Goal: Register for event/course

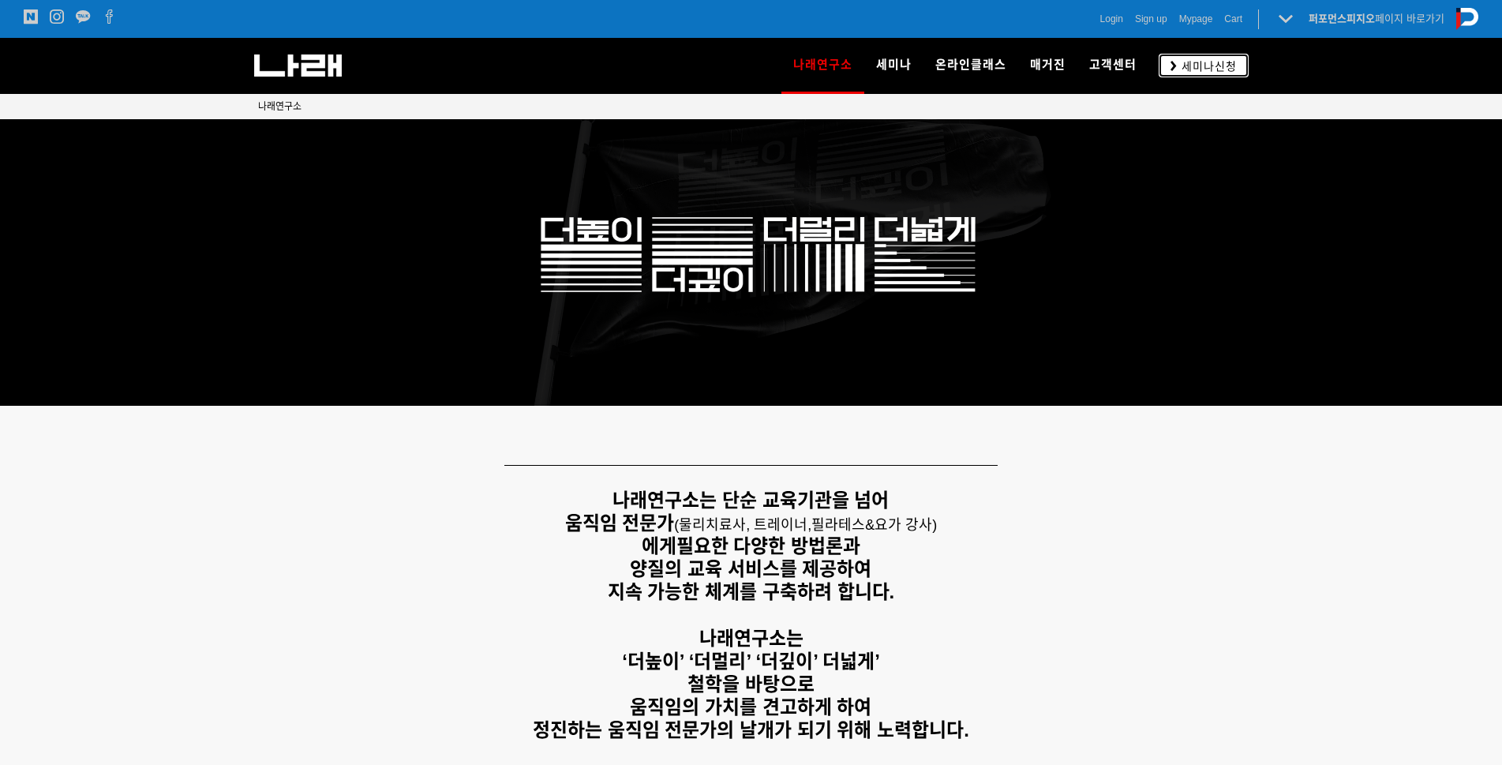
click at [1230, 65] on span "세미나신청" at bounding box center [1207, 66] width 60 height 16
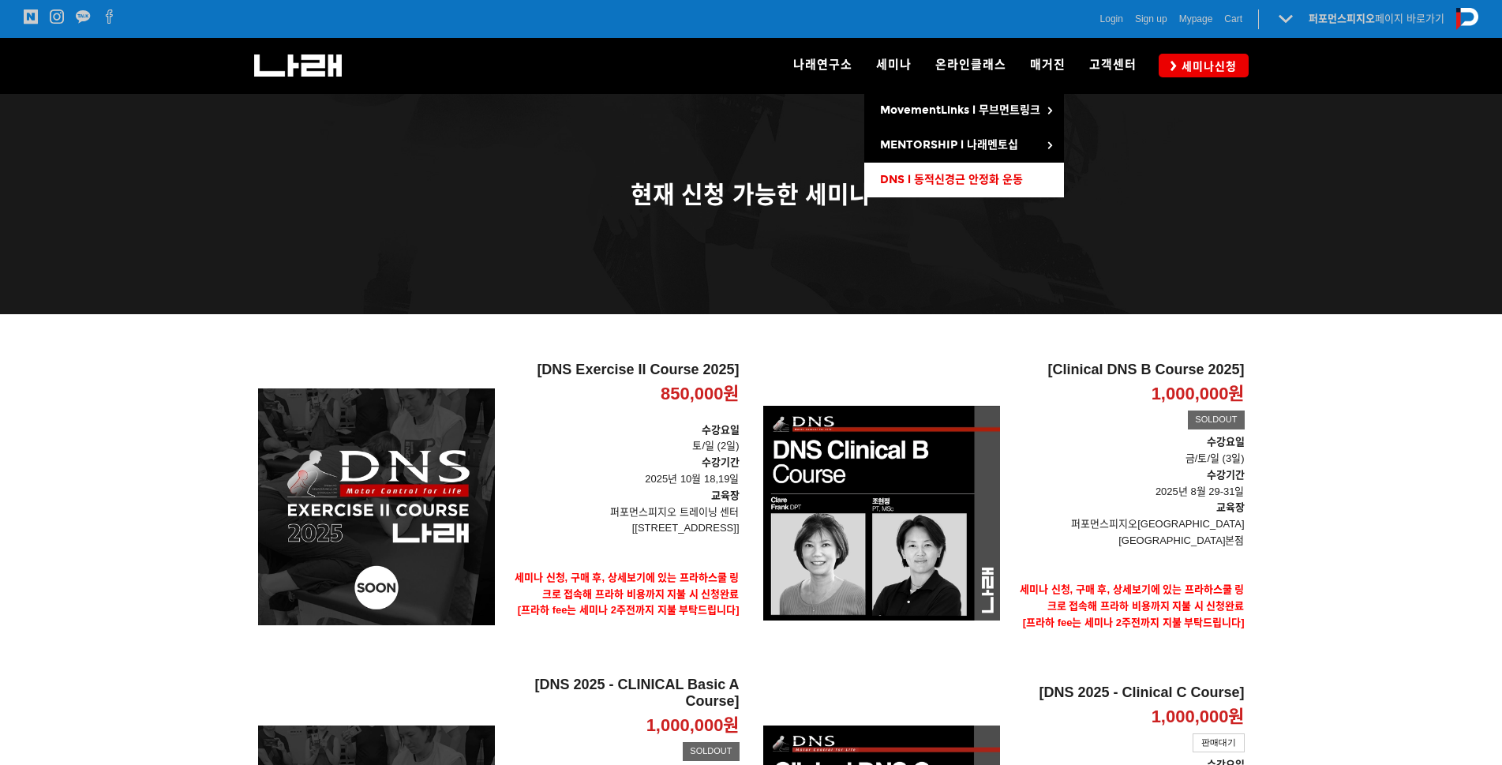
click at [938, 176] on span "DNS l 동적신경근 안정화 운동" at bounding box center [951, 179] width 143 height 13
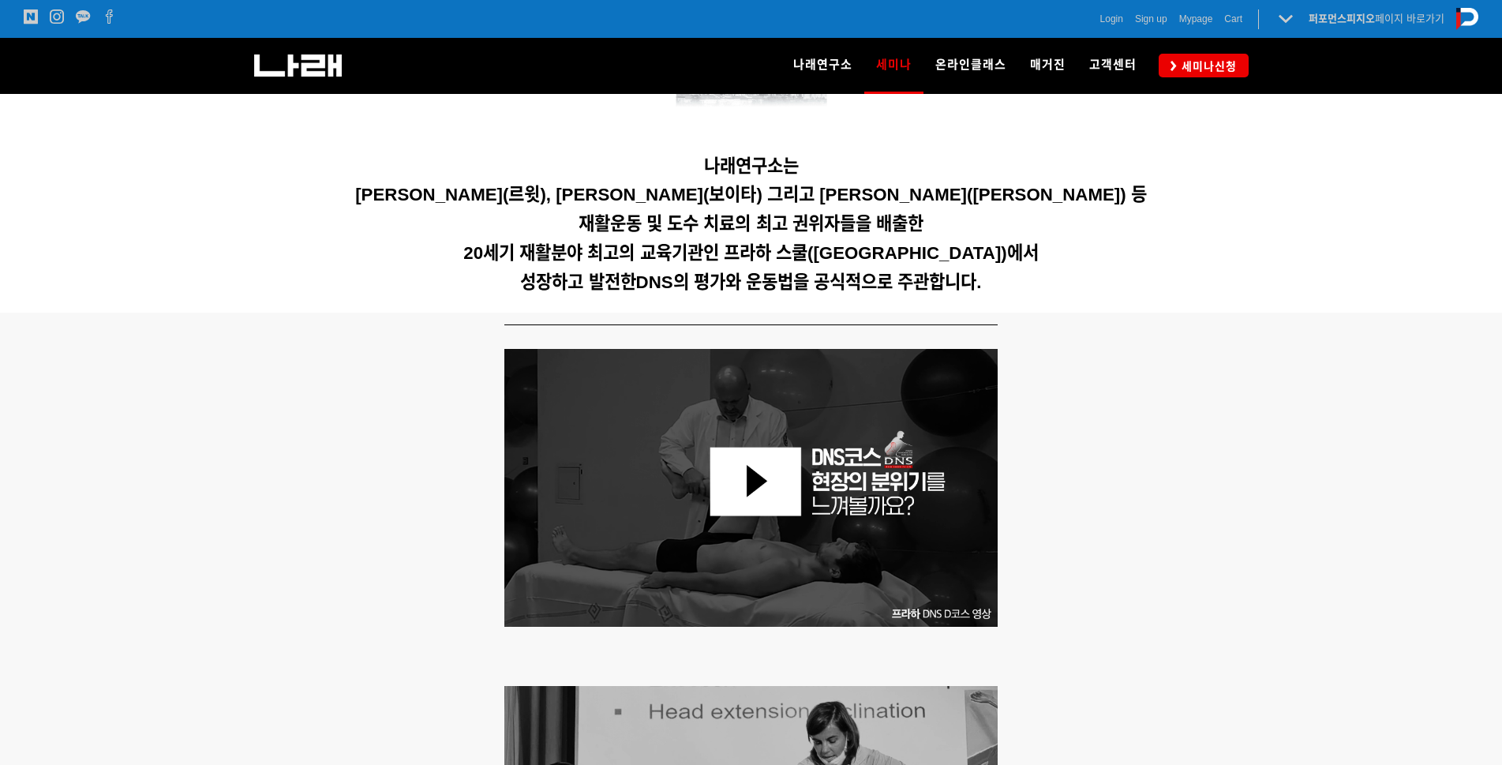
scroll to position [474, 0]
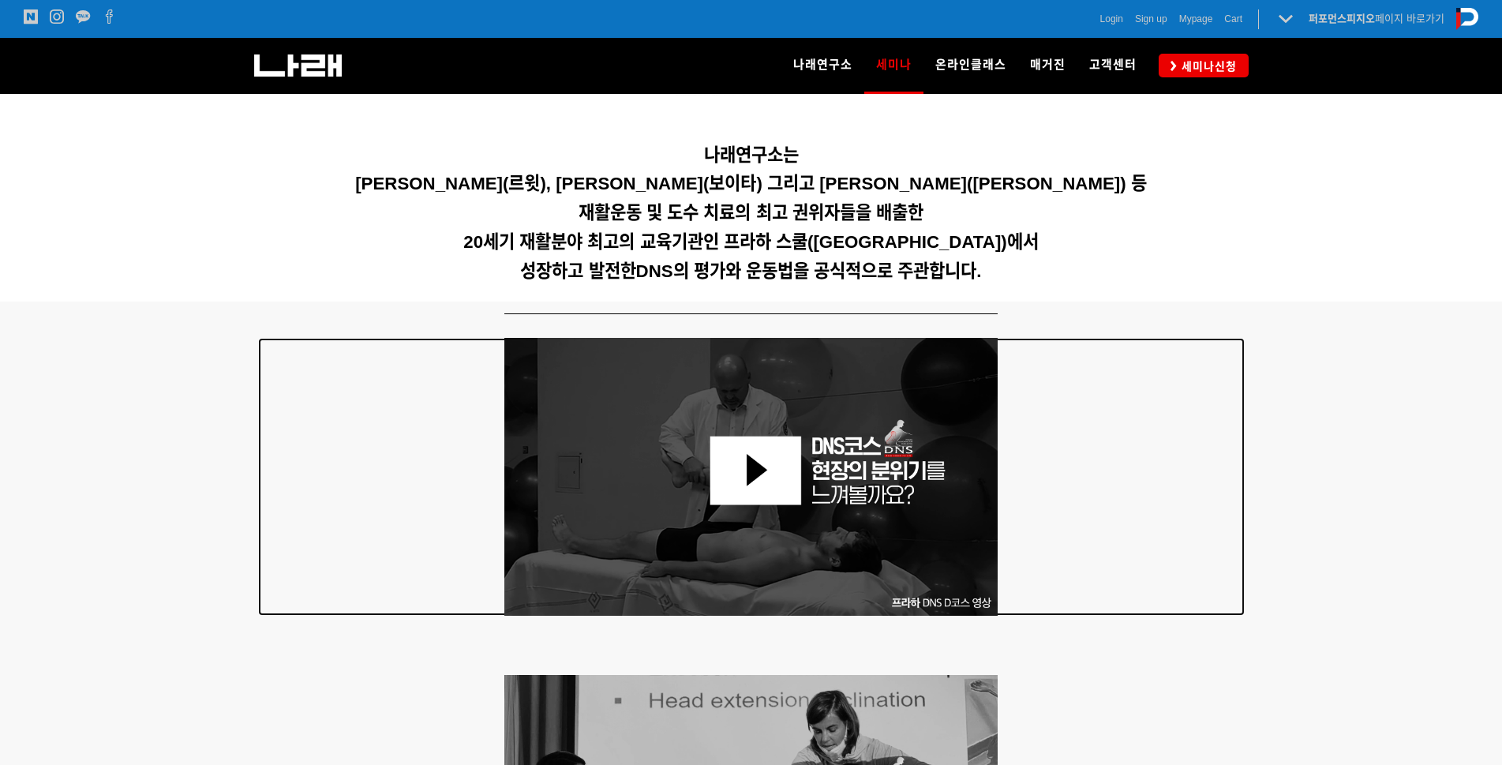
click at [775, 494] on img at bounding box center [751, 477] width 494 height 278
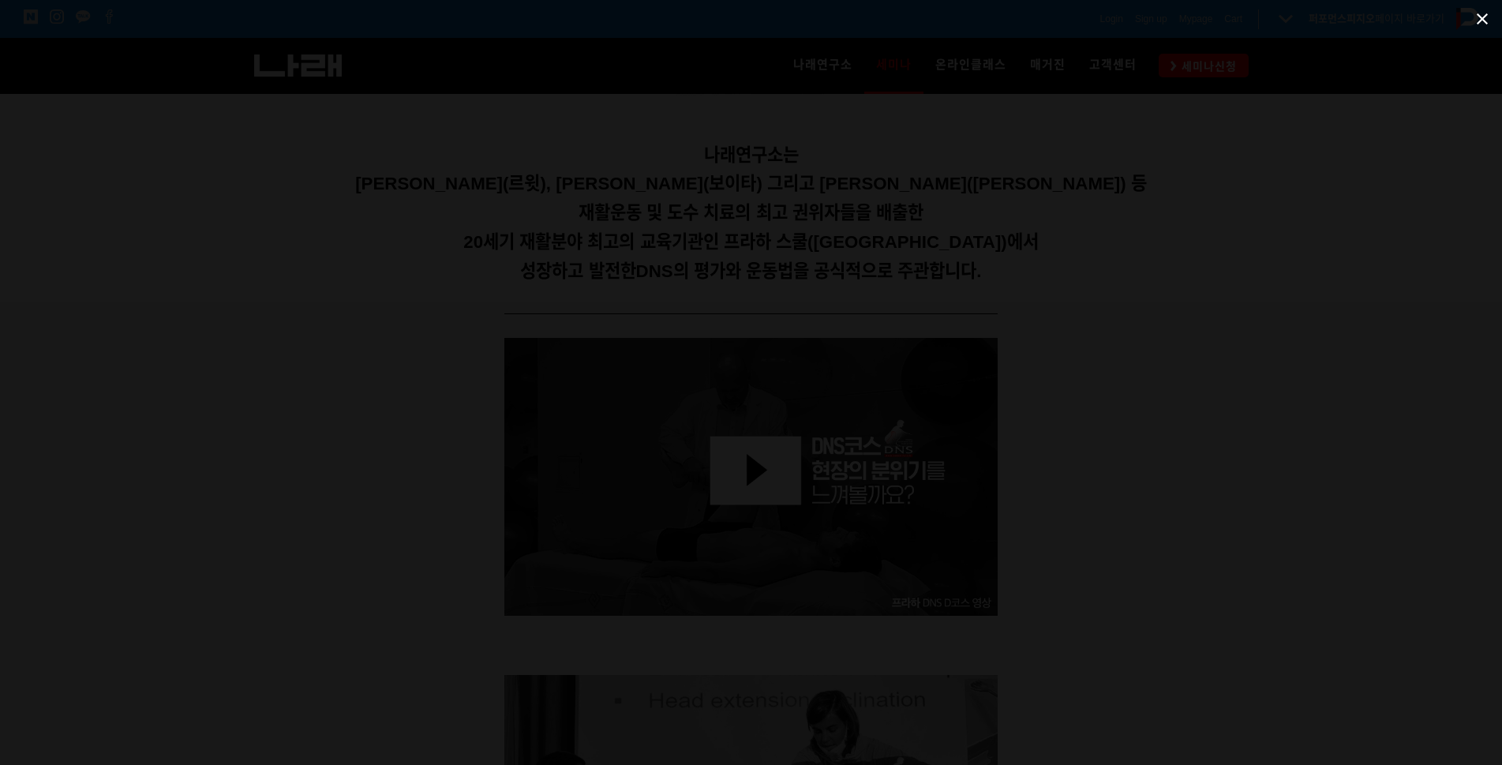
click at [1473, 20] on span at bounding box center [1481, 18] width 39 height 37
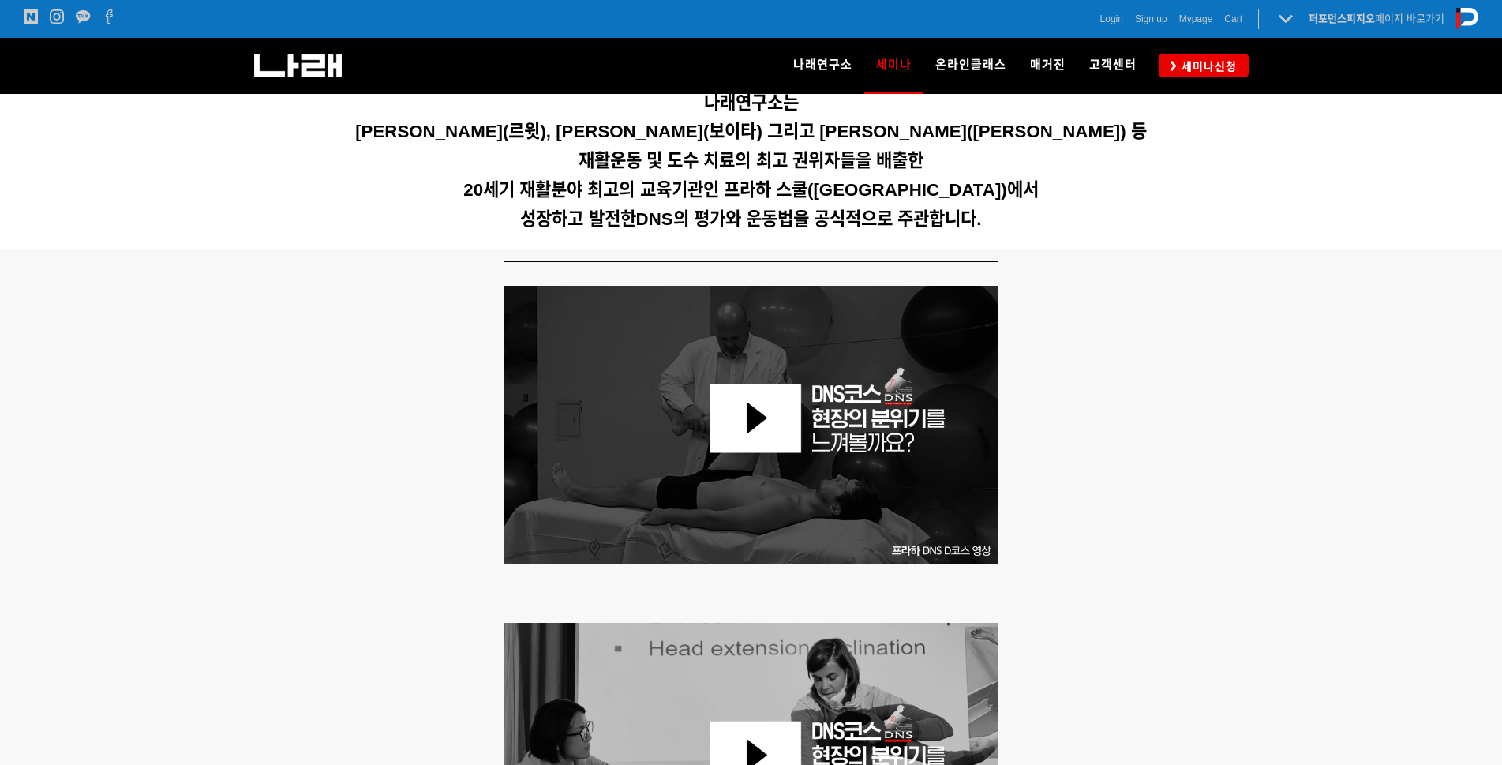
scroll to position [868, 0]
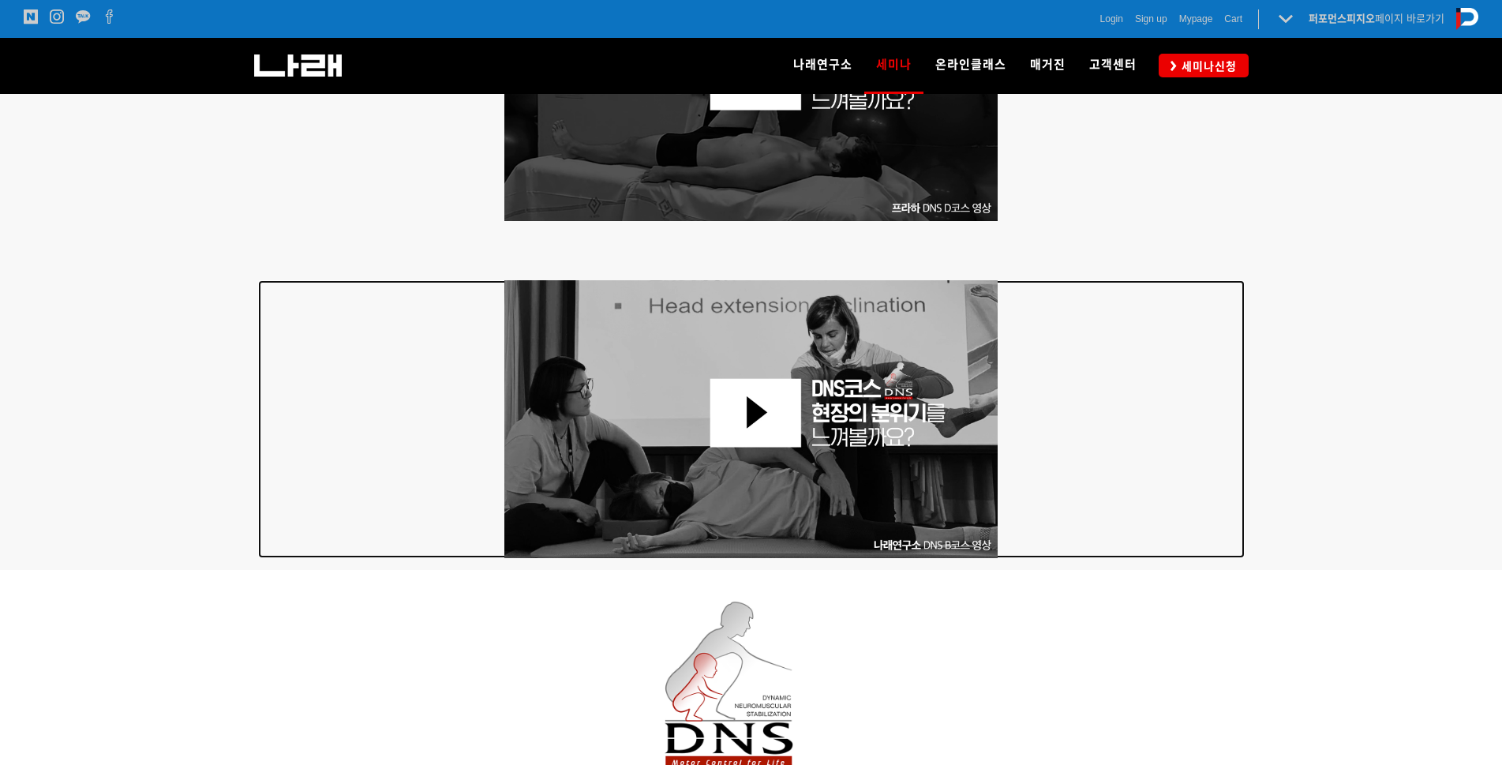
click at [769, 411] on img at bounding box center [751, 419] width 494 height 278
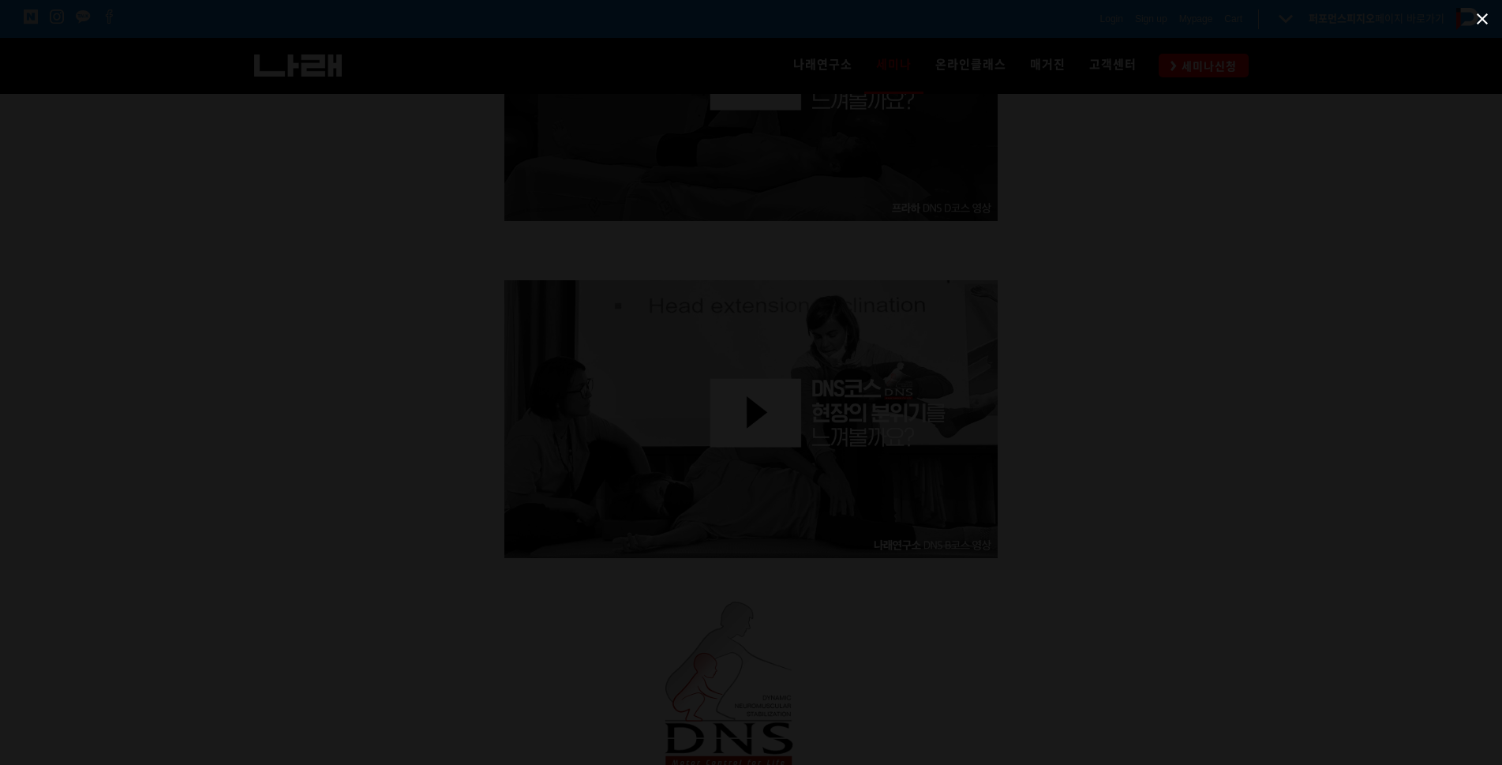
click at [1496, 23] on span at bounding box center [1481, 18] width 39 height 37
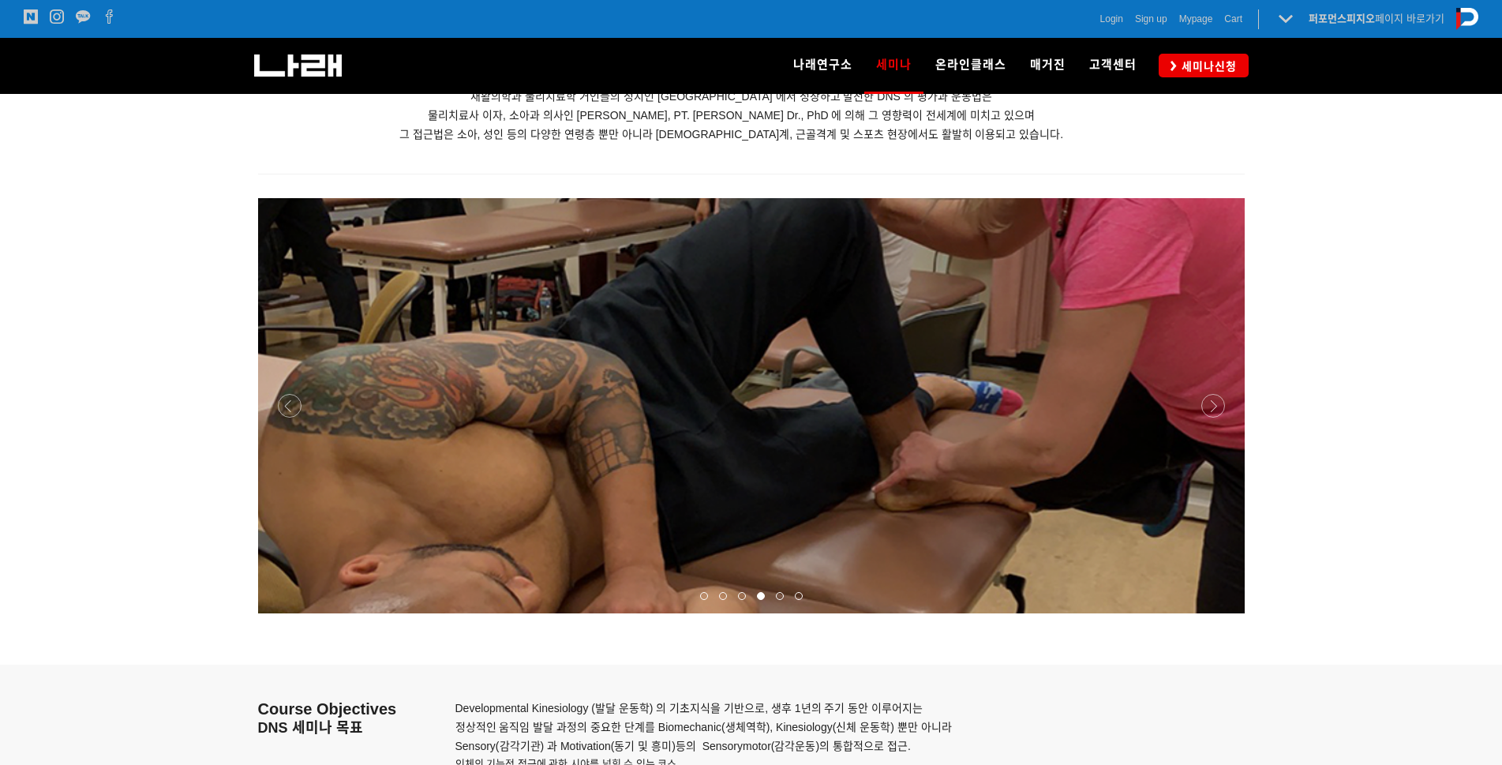
scroll to position [1815, 0]
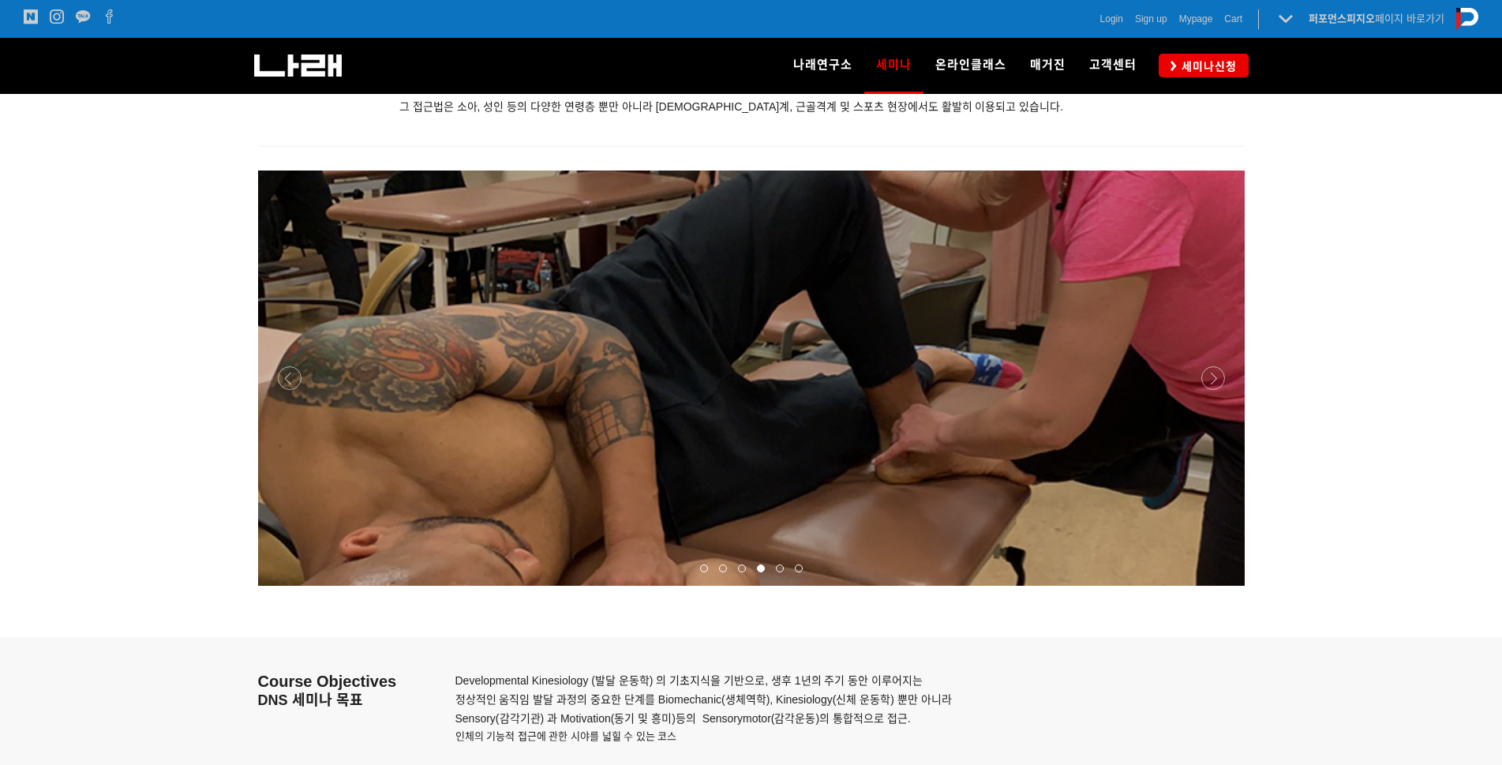
click at [939, 473] on p at bounding box center [751, 377] width 987 height 415
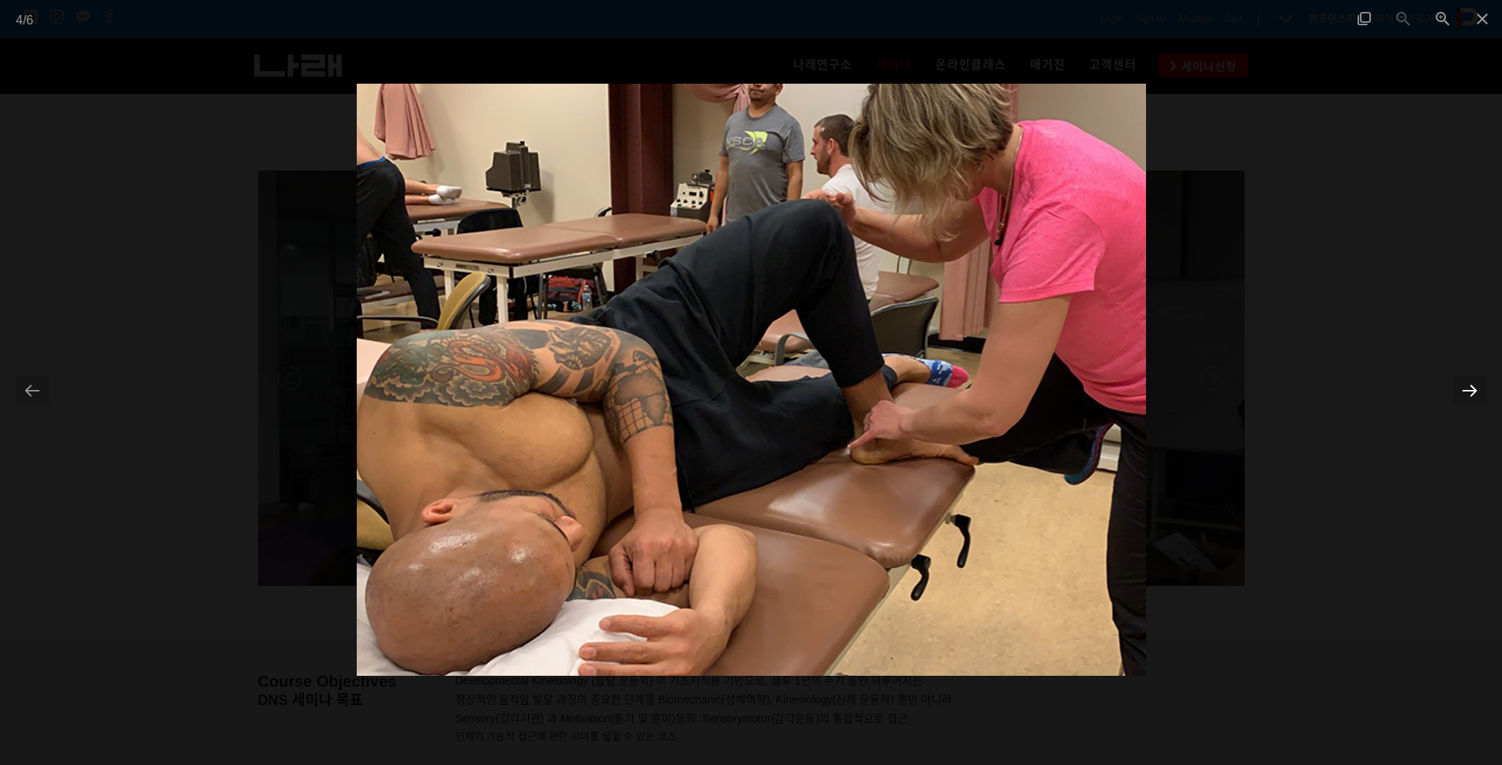
click at [1483, 388] on div at bounding box center [1469, 390] width 33 height 31
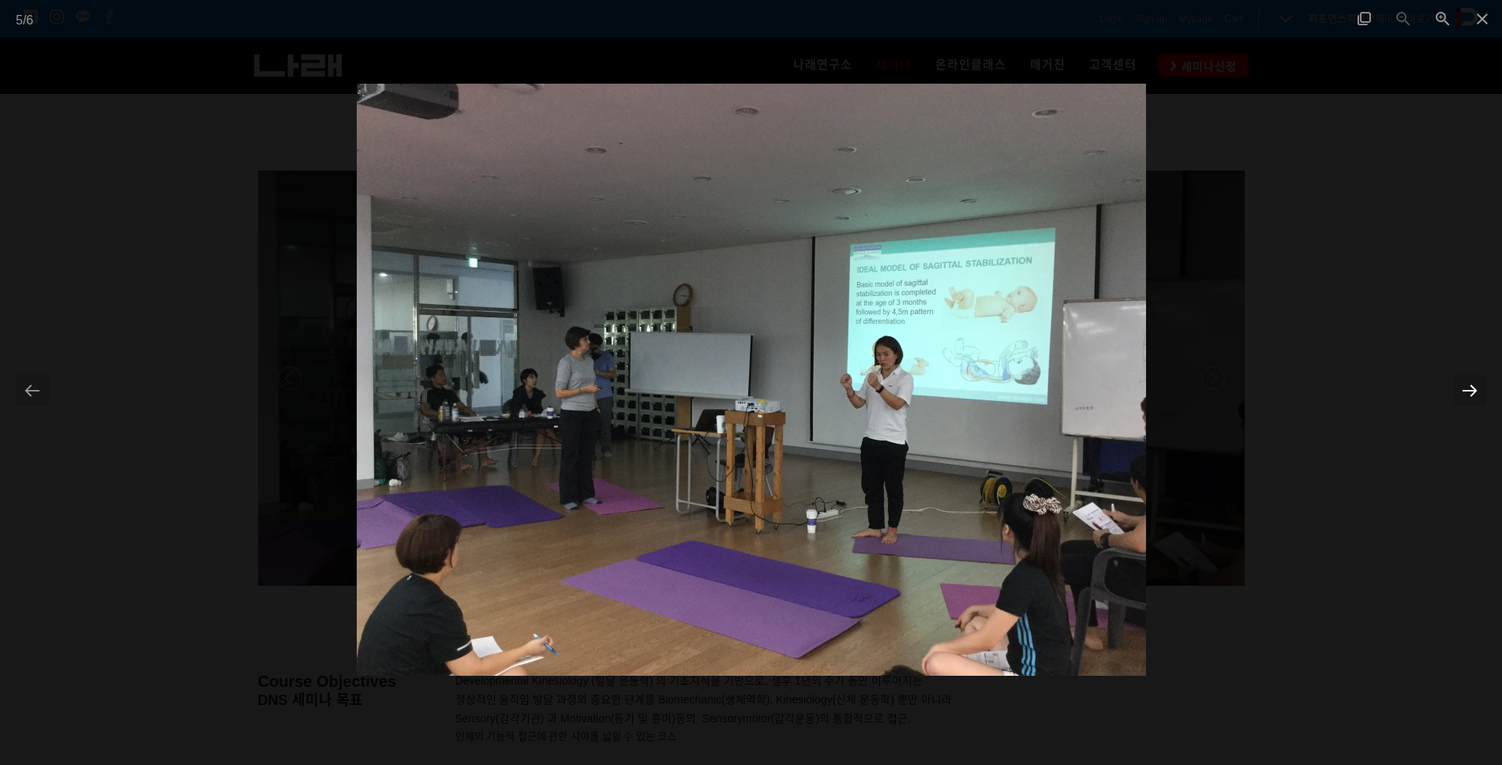
click at [1483, 388] on div at bounding box center [1469, 390] width 33 height 31
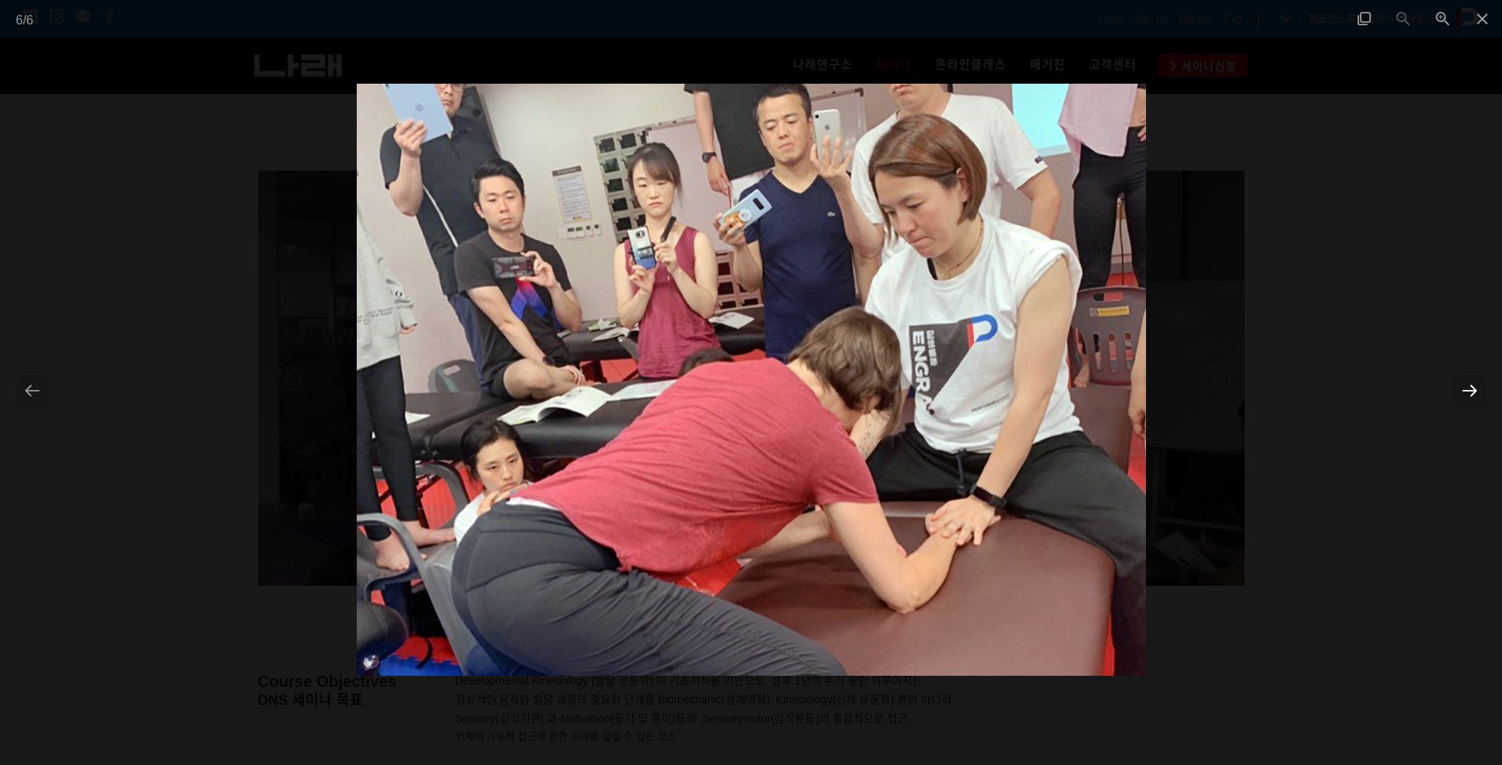
click at [1482, 387] on div at bounding box center [1469, 390] width 33 height 31
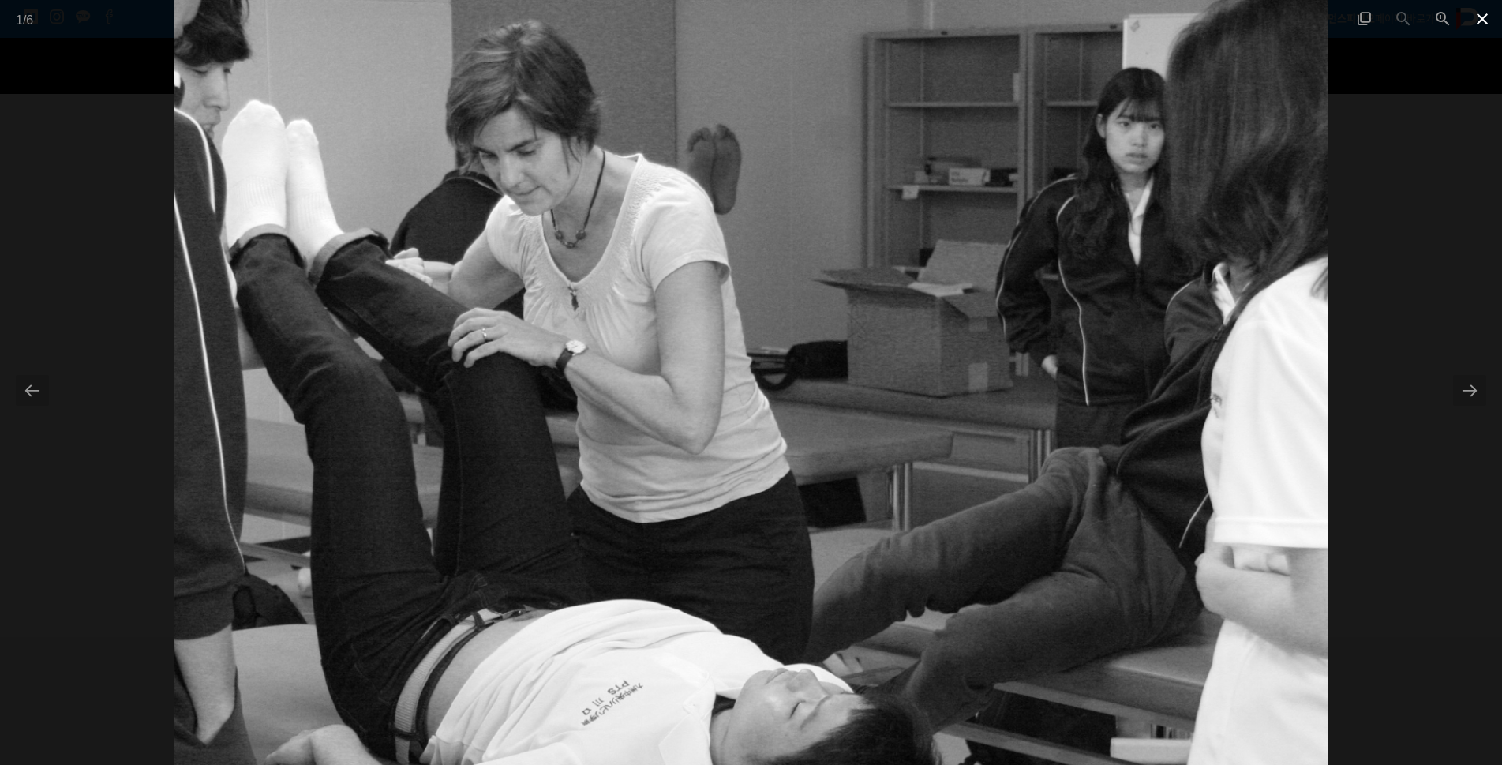
click at [1478, 16] on span at bounding box center [1481, 18] width 39 height 37
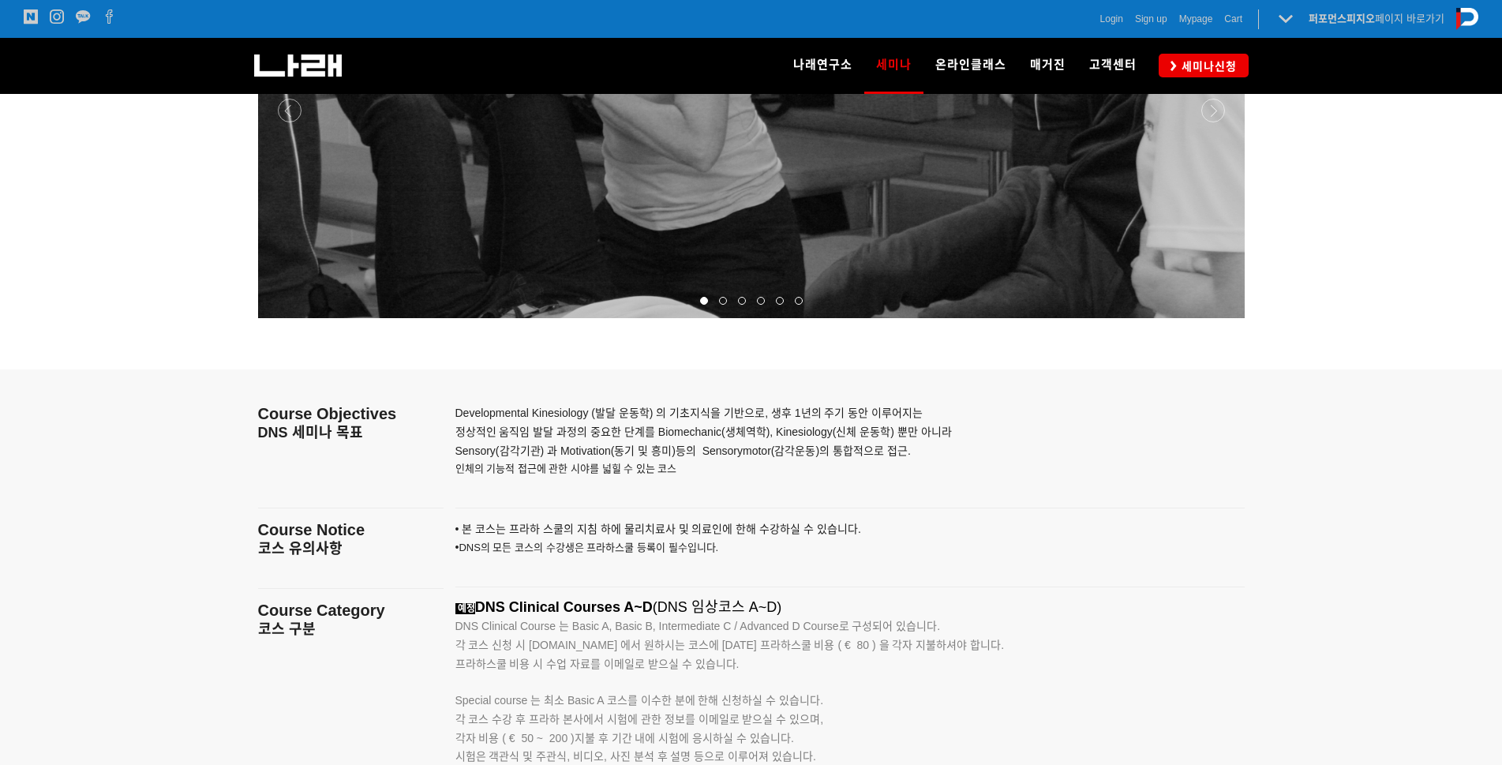
scroll to position [2526, 0]
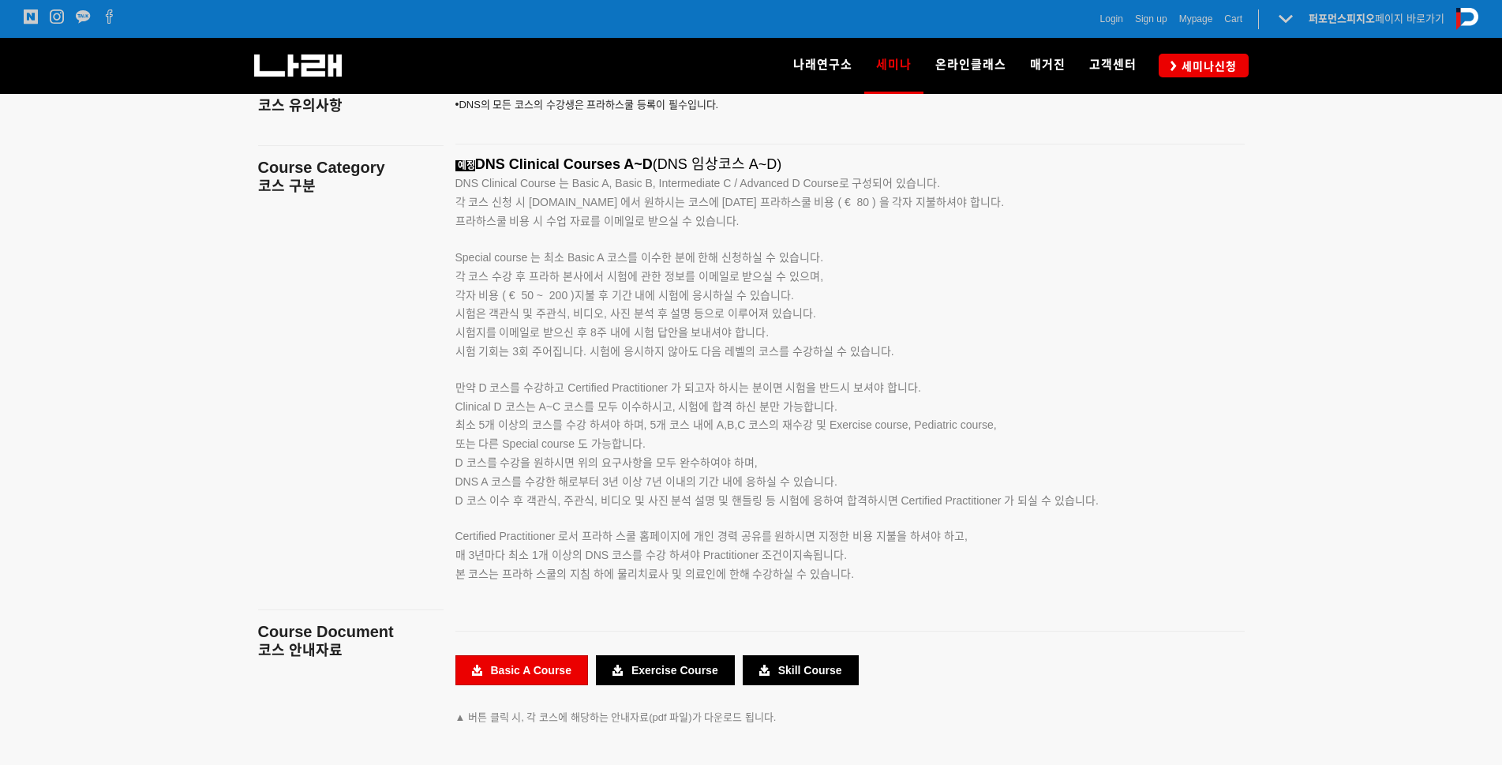
click at [546, 674] on link "Basic A Course" at bounding box center [521, 670] width 133 height 30
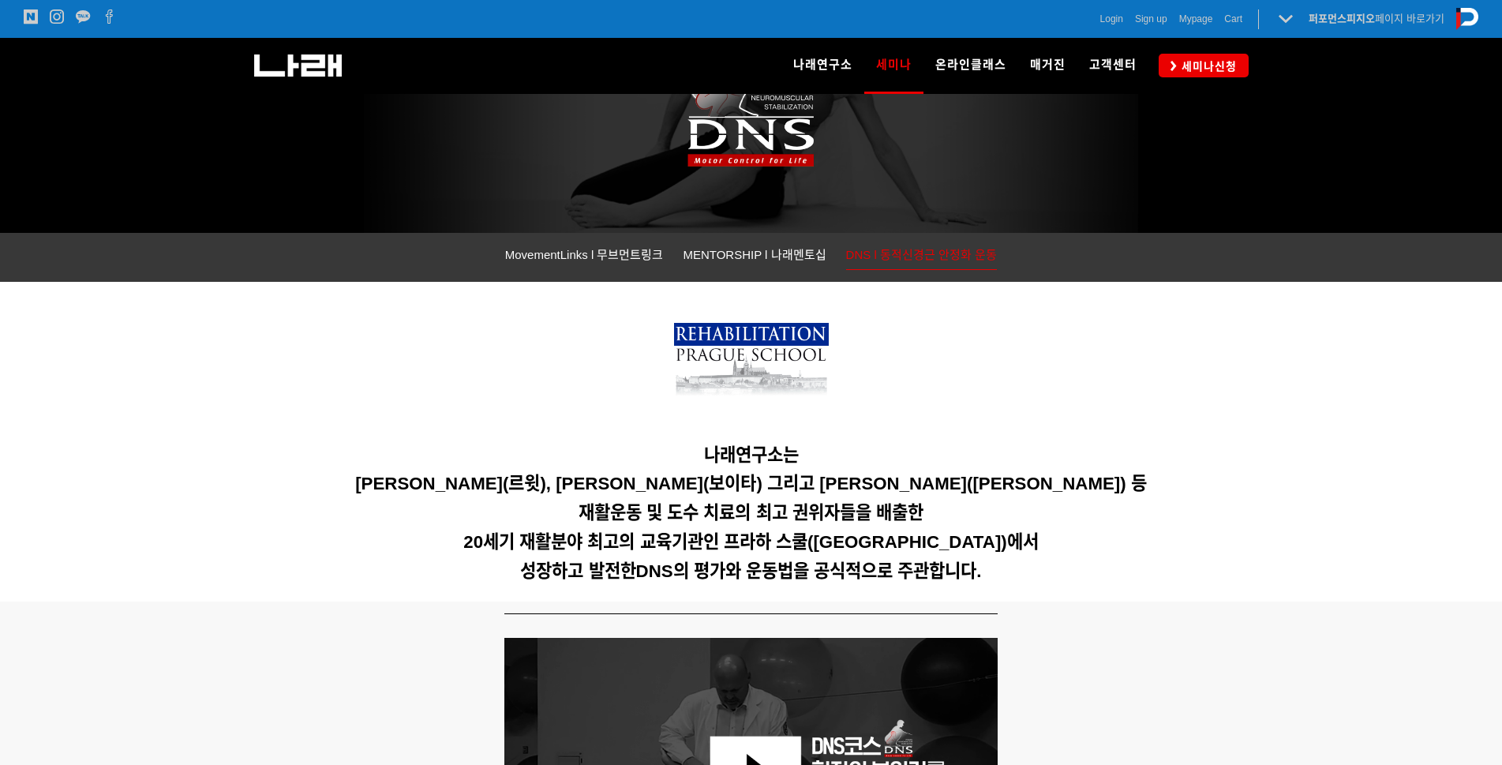
scroll to position [79, 0]
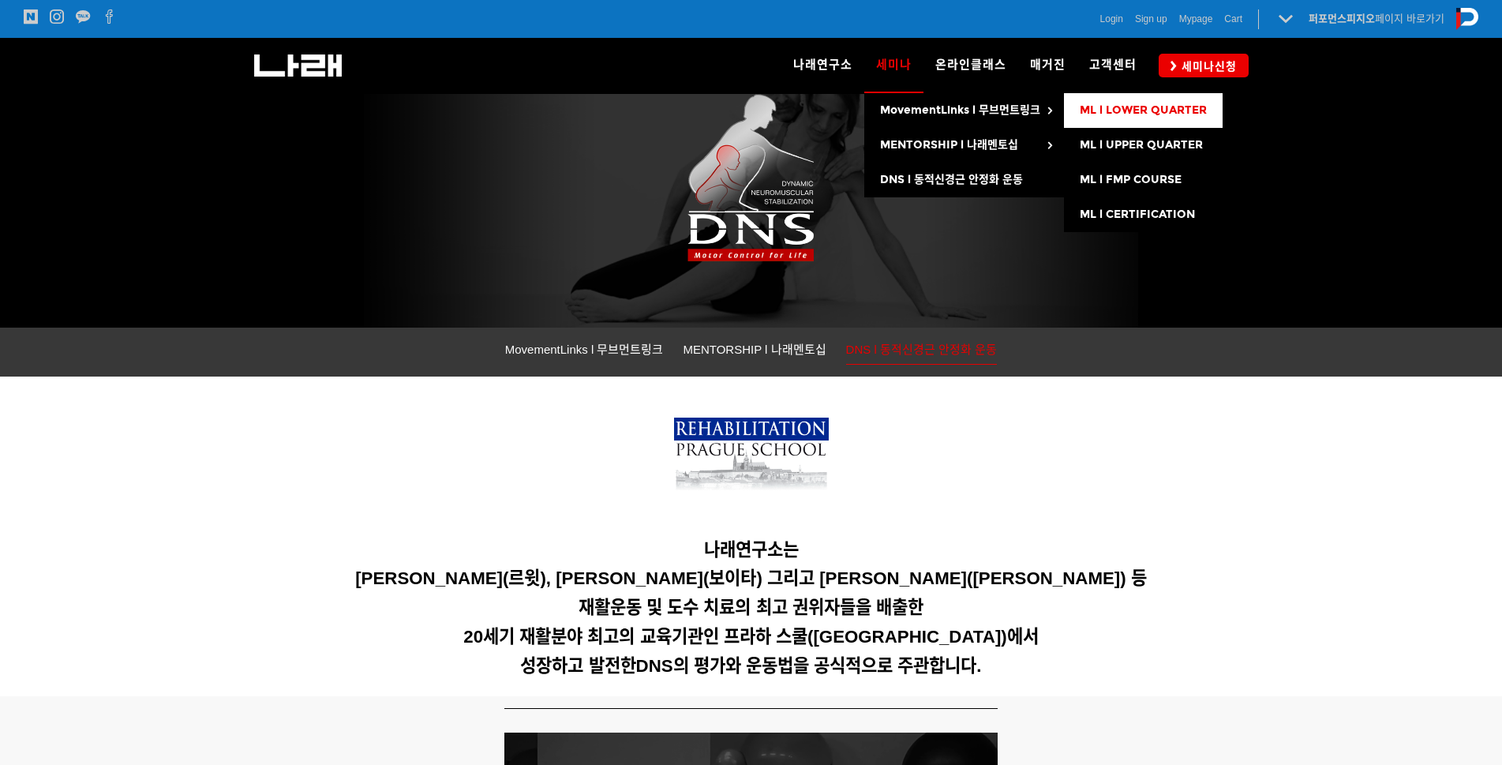
click at [1100, 112] on span "ML l LOWER QUARTER" at bounding box center [1143, 109] width 127 height 13
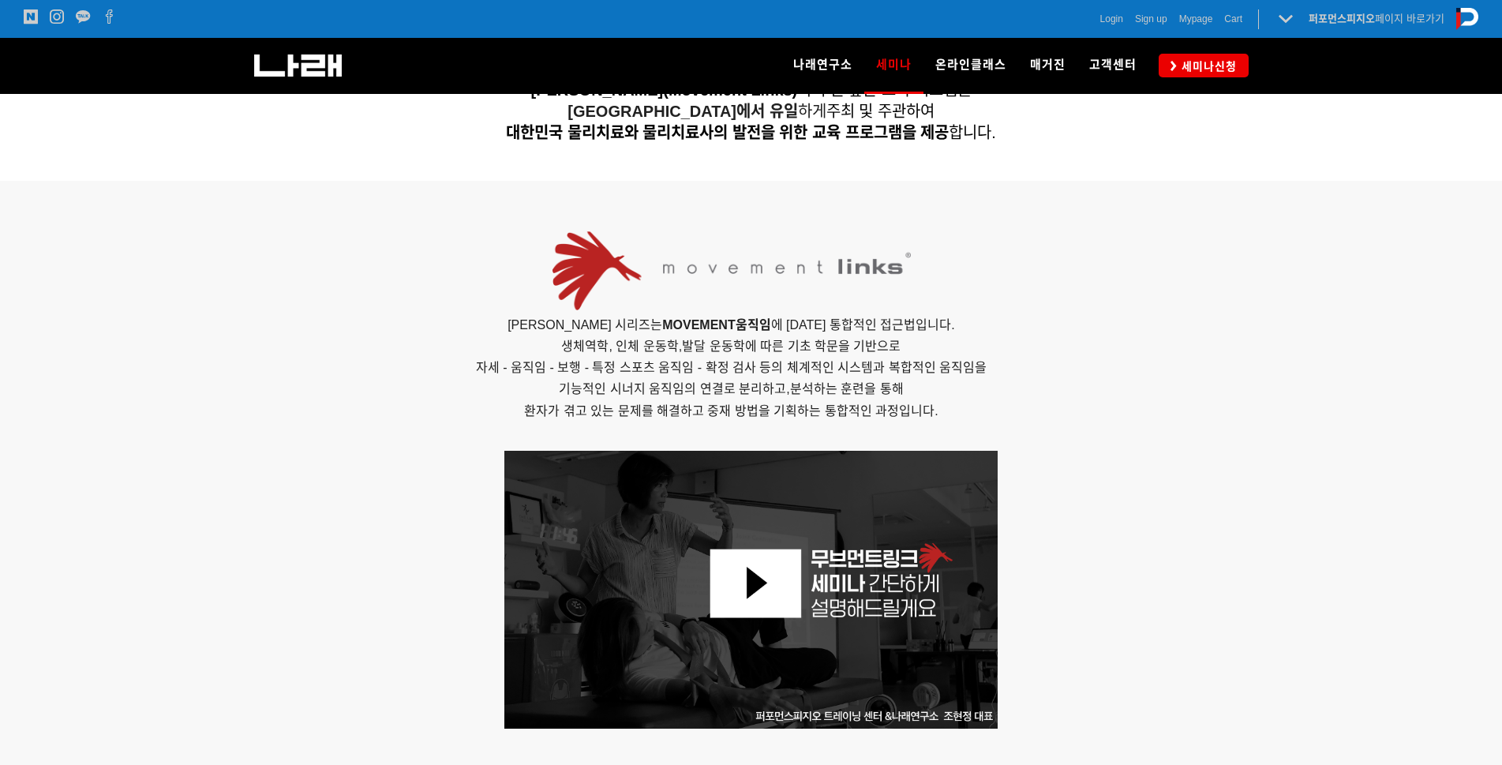
scroll to position [868, 0]
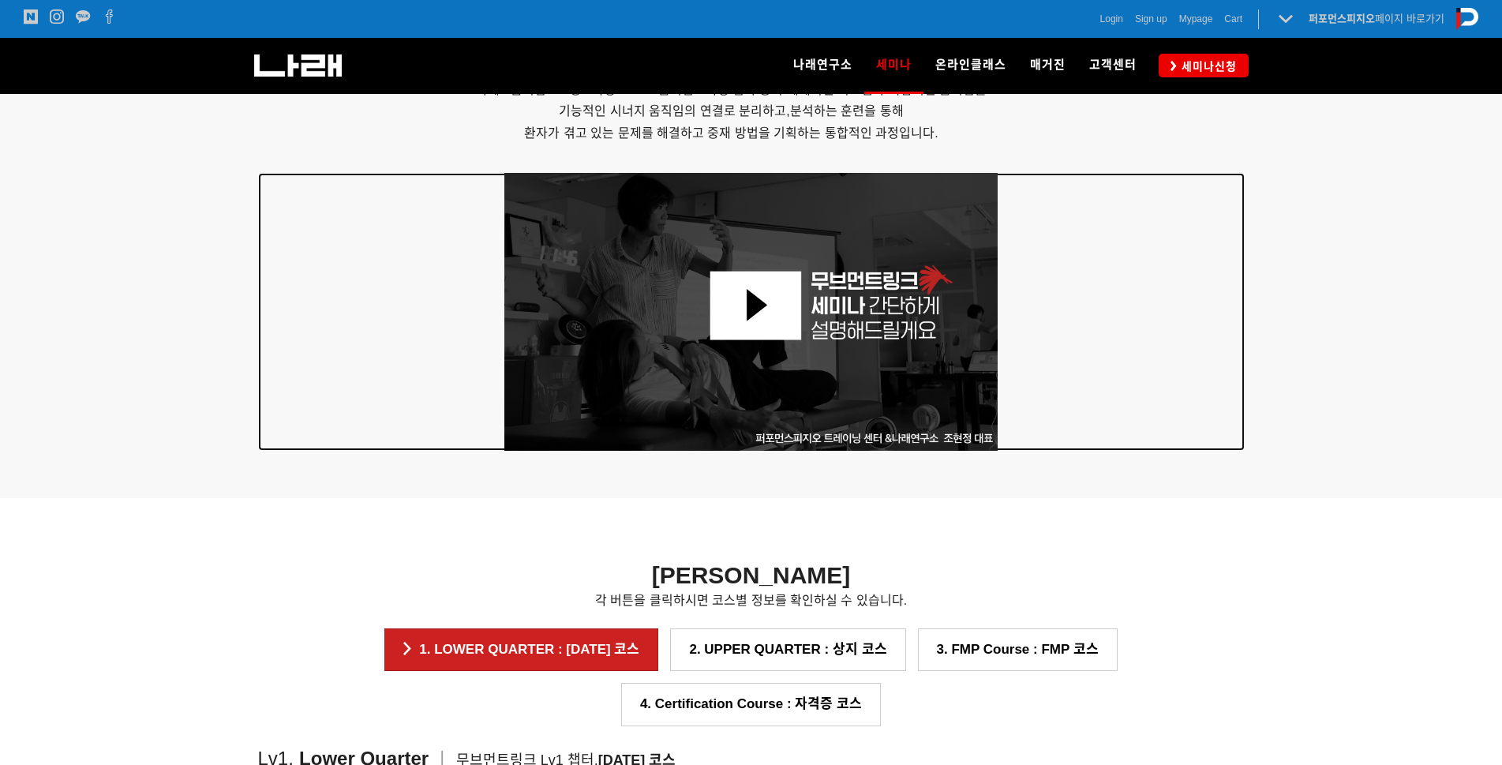
click at [781, 301] on img at bounding box center [751, 312] width 494 height 278
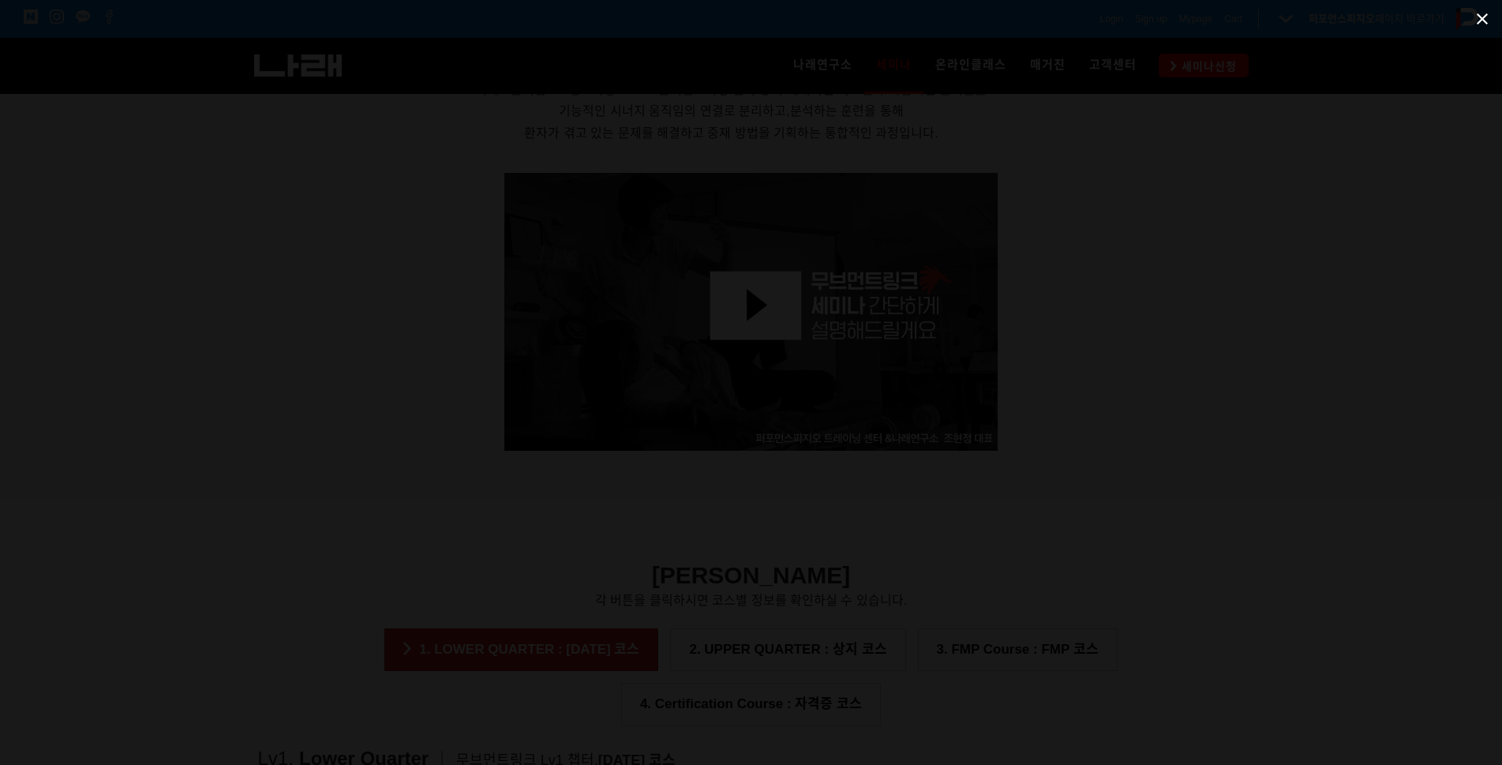
click at [1488, 24] on span at bounding box center [1481, 18] width 39 height 37
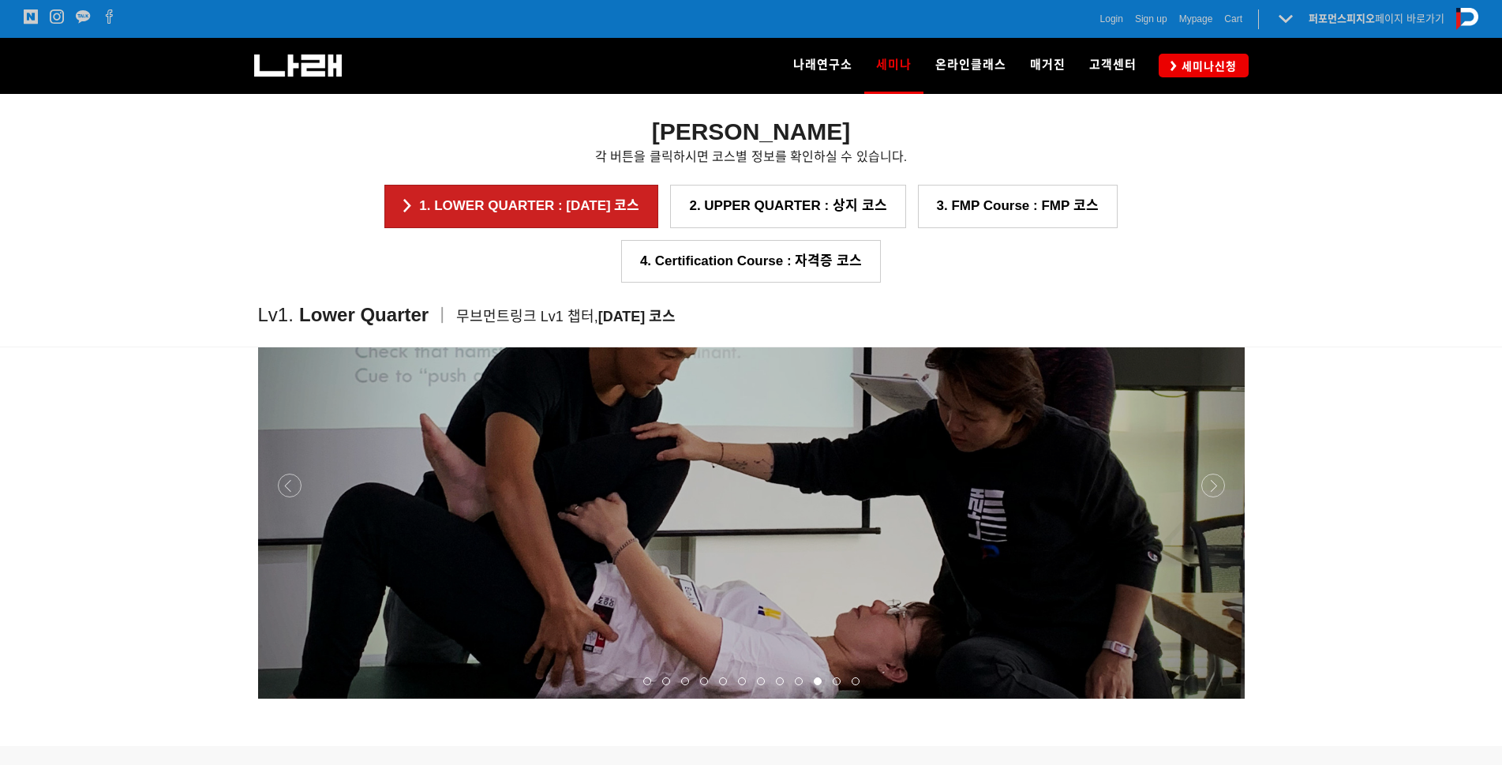
scroll to position [1500, 0]
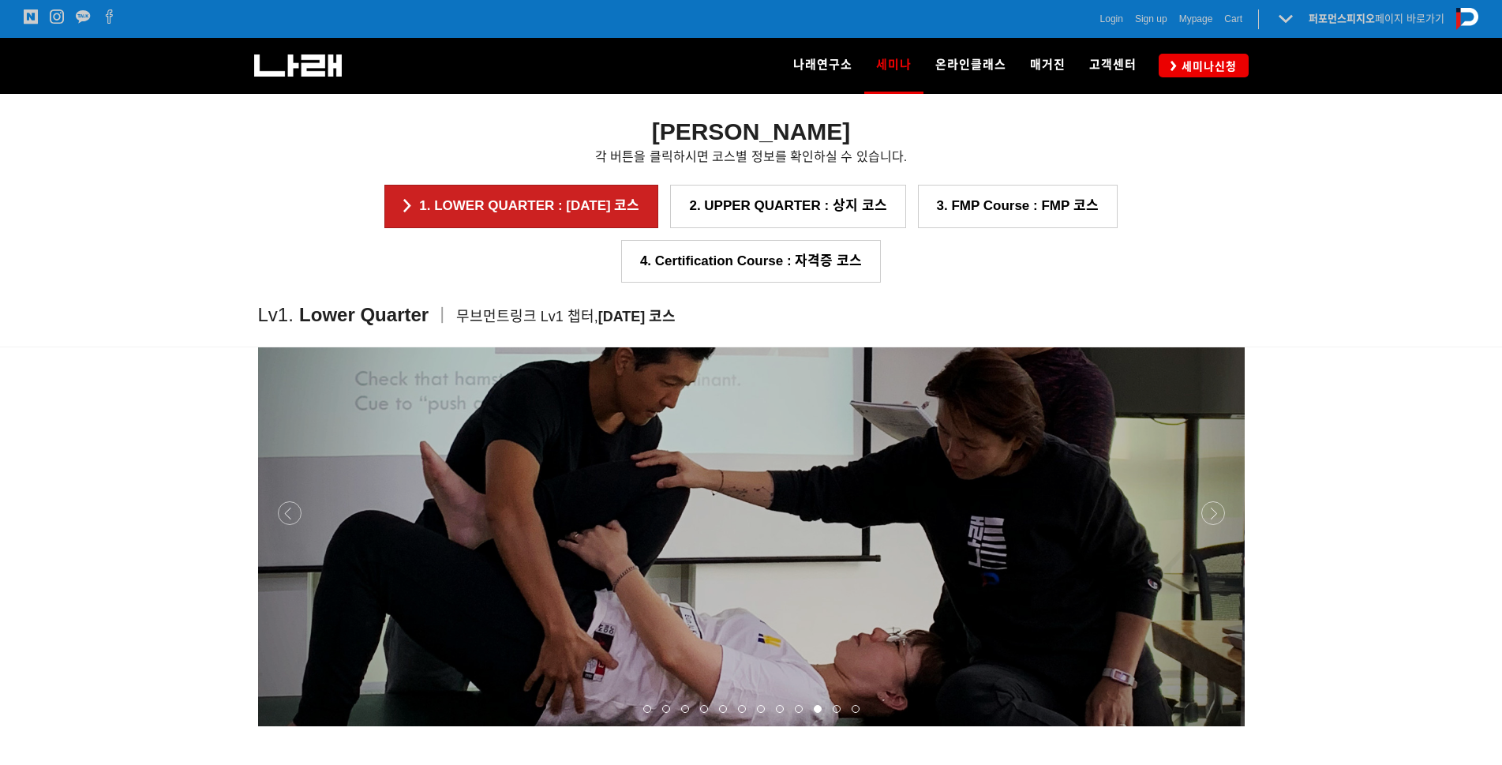
click at [1215, 726] on div at bounding box center [751, 726] width 987 height 0
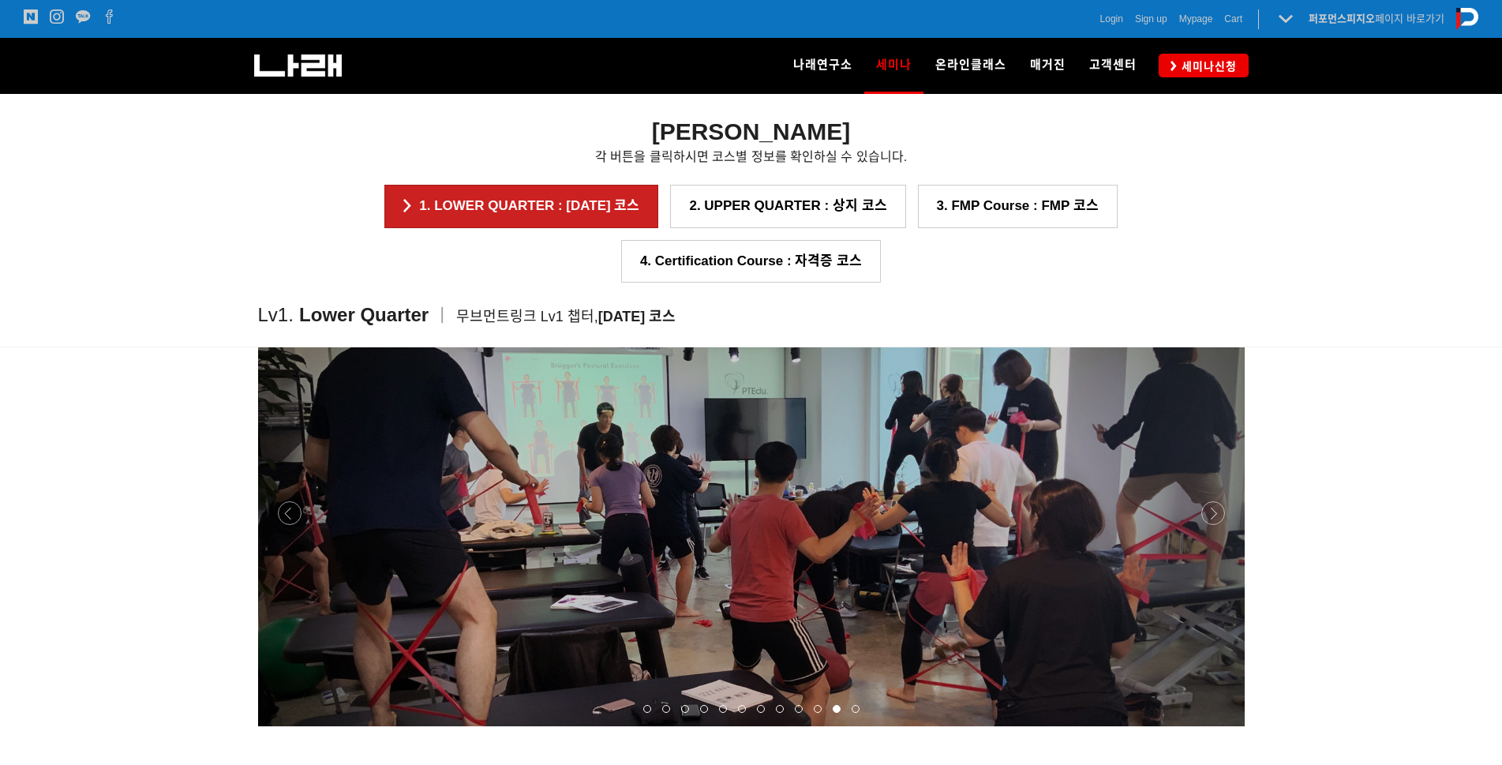
click at [1215, 726] on div at bounding box center [751, 726] width 987 height 0
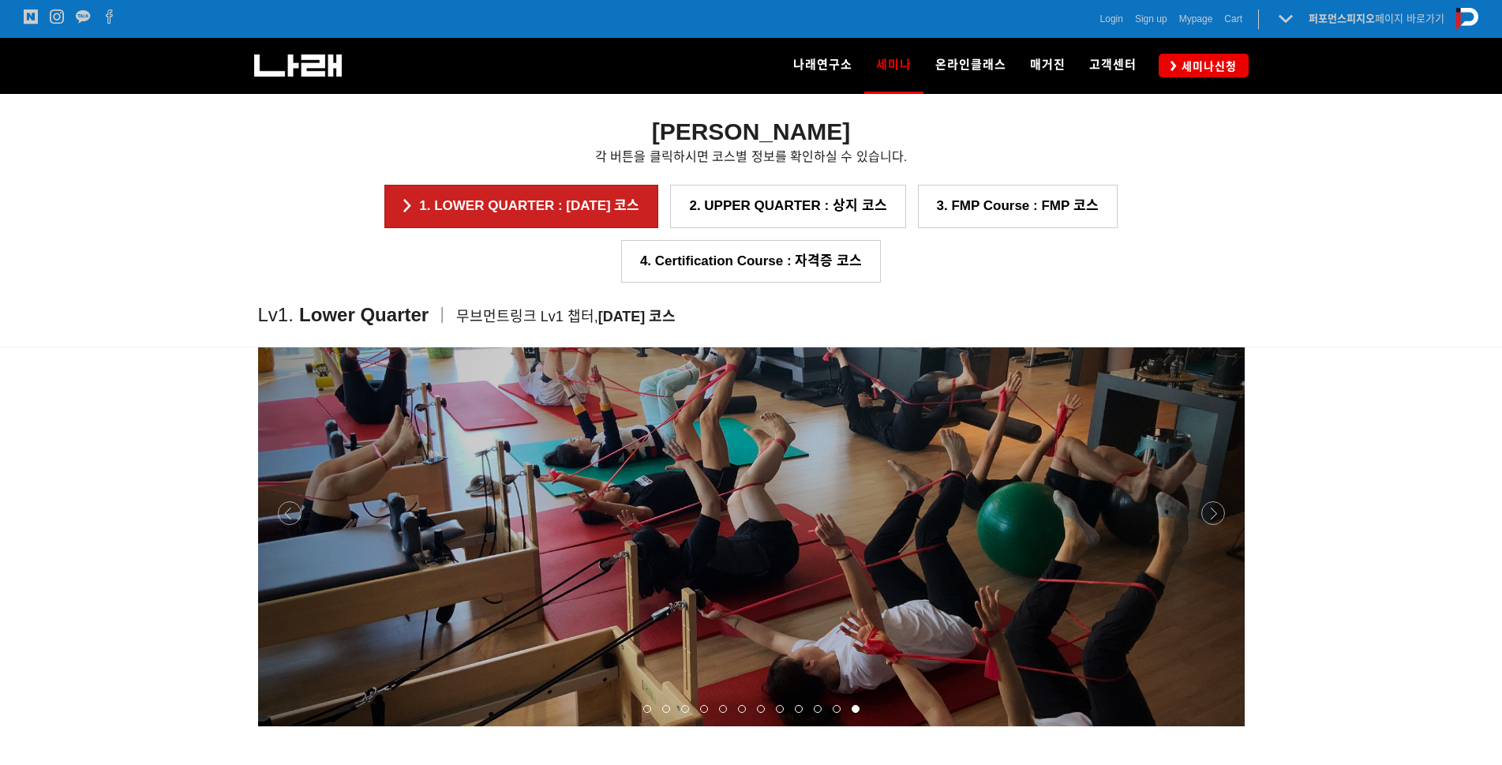
click at [1215, 726] on div at bounding box center [751, 726] width 987 height 0
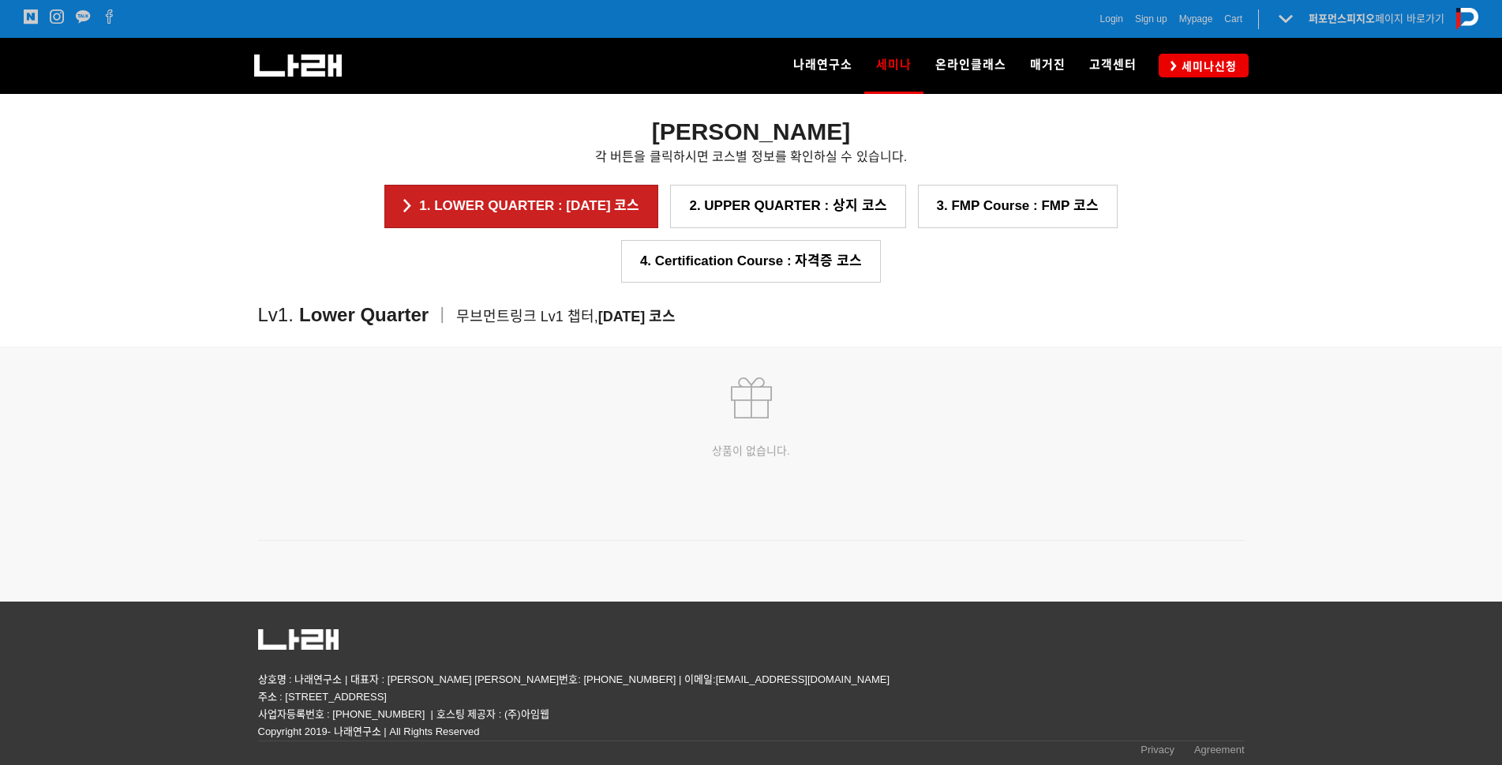
scroll to position [2110, 0]
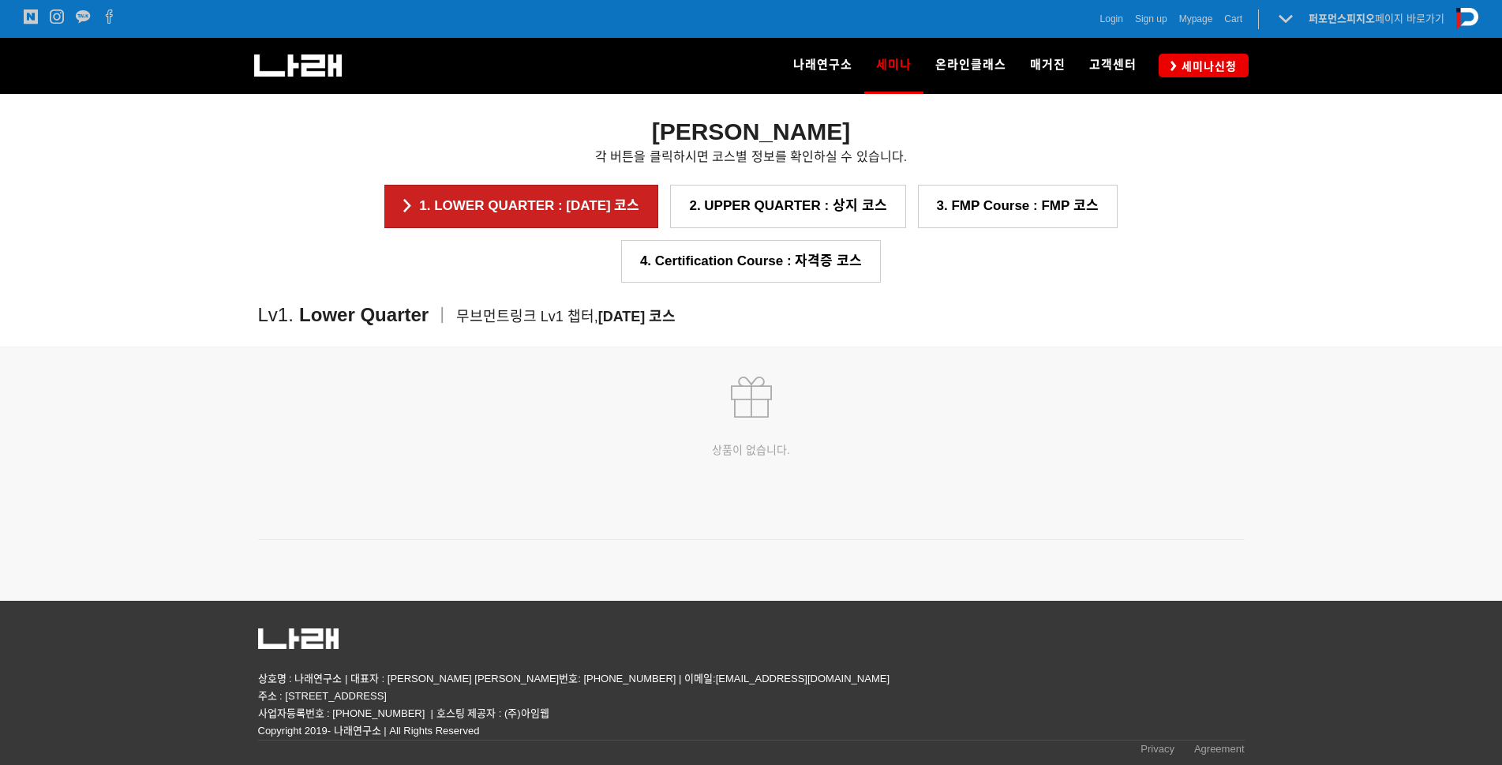
click at [682, 283] on div "Lv1. Lower Quarter ㅣ 무브먼트링크 Lv1 챕터, 하지 코스" at bounding box center [751, 315] width 987 height 64
click at [686, 212] on link "2. UPPER QUARTER : 상지 코스" at bounding box center [787, 206] width 235 height 43
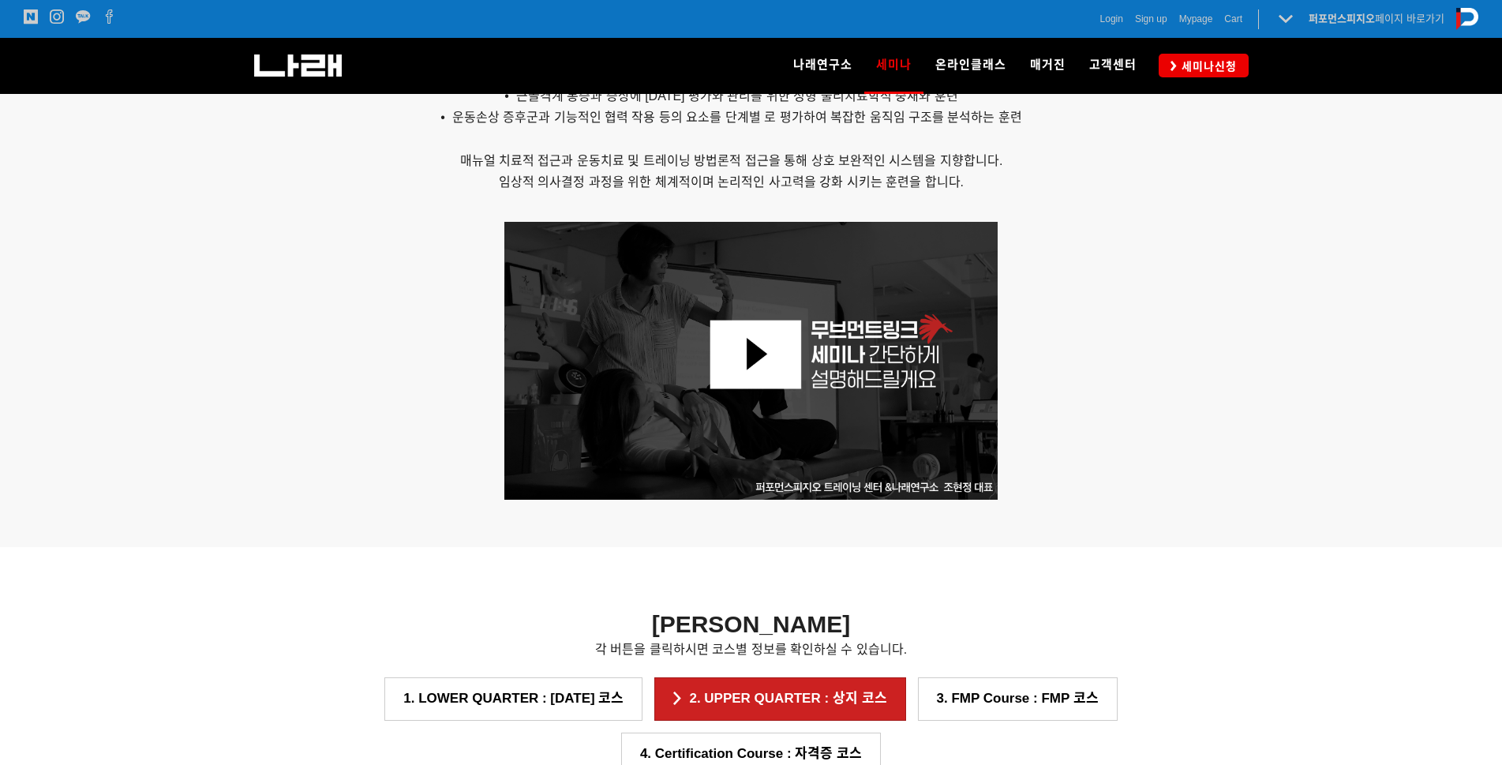
scroll to position [1030, 0]
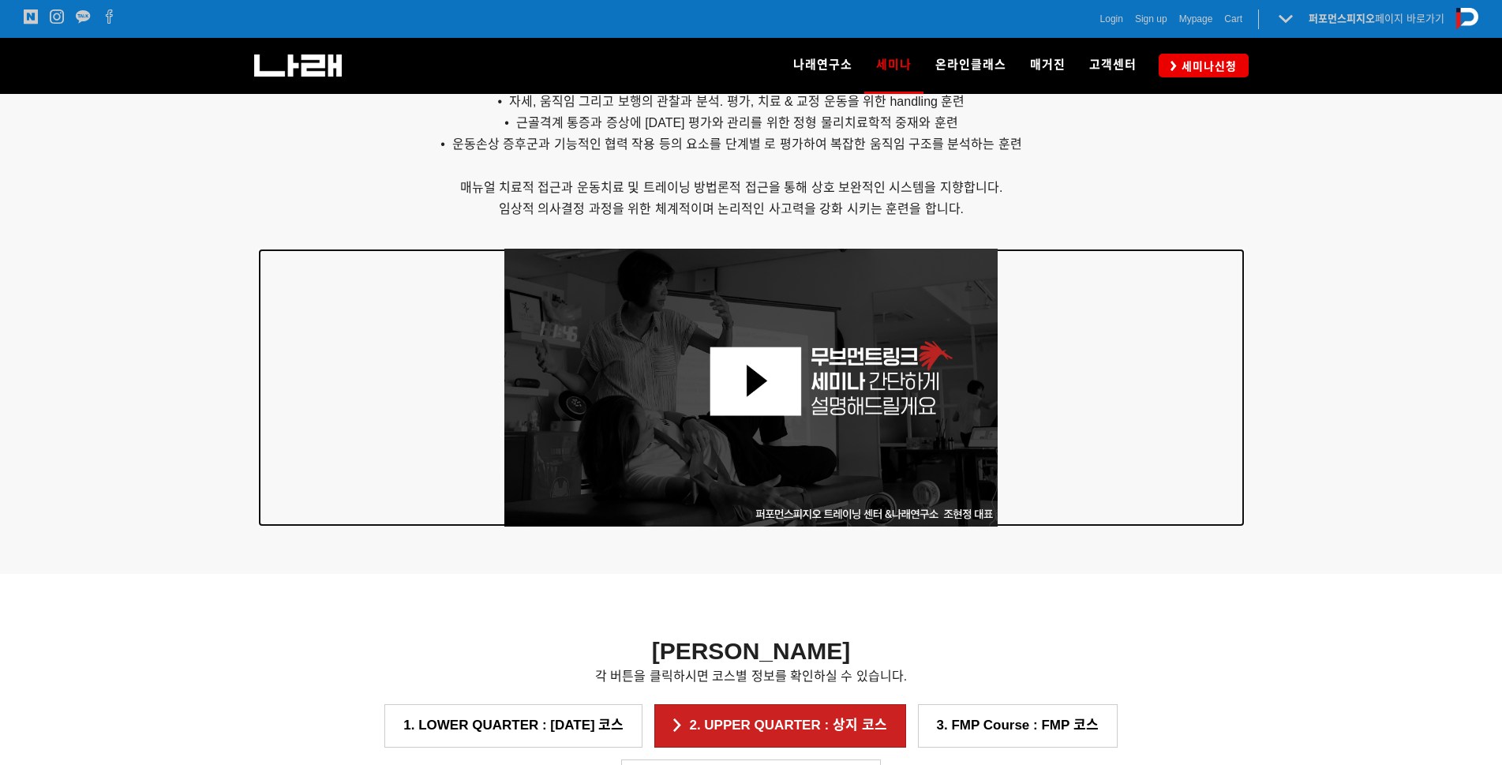
click at [761, 380] on img at bounding box center [751, 388] width 494 height 278
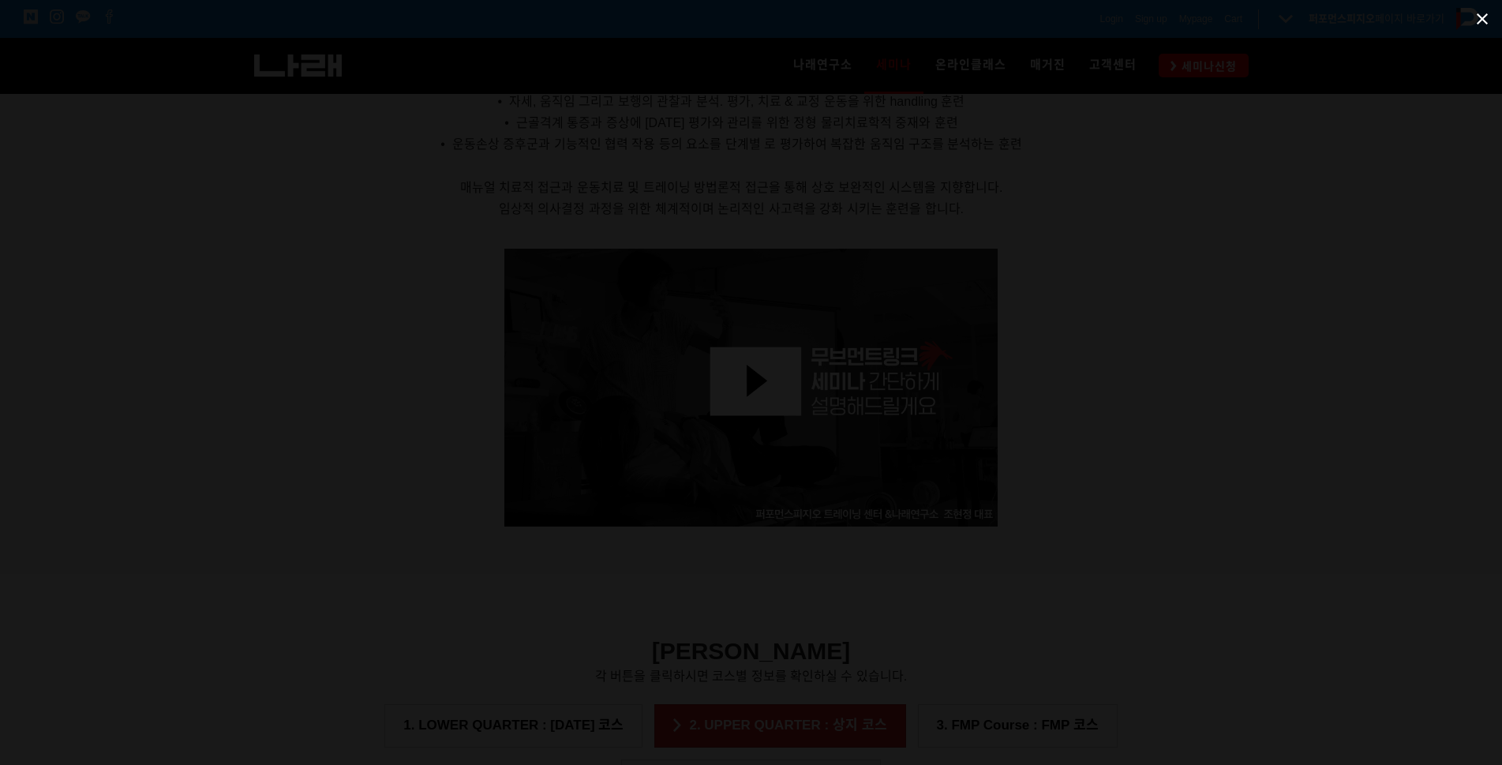
click at [1478, 20] on span at bounding box center [1481, 18] width 39 height 37
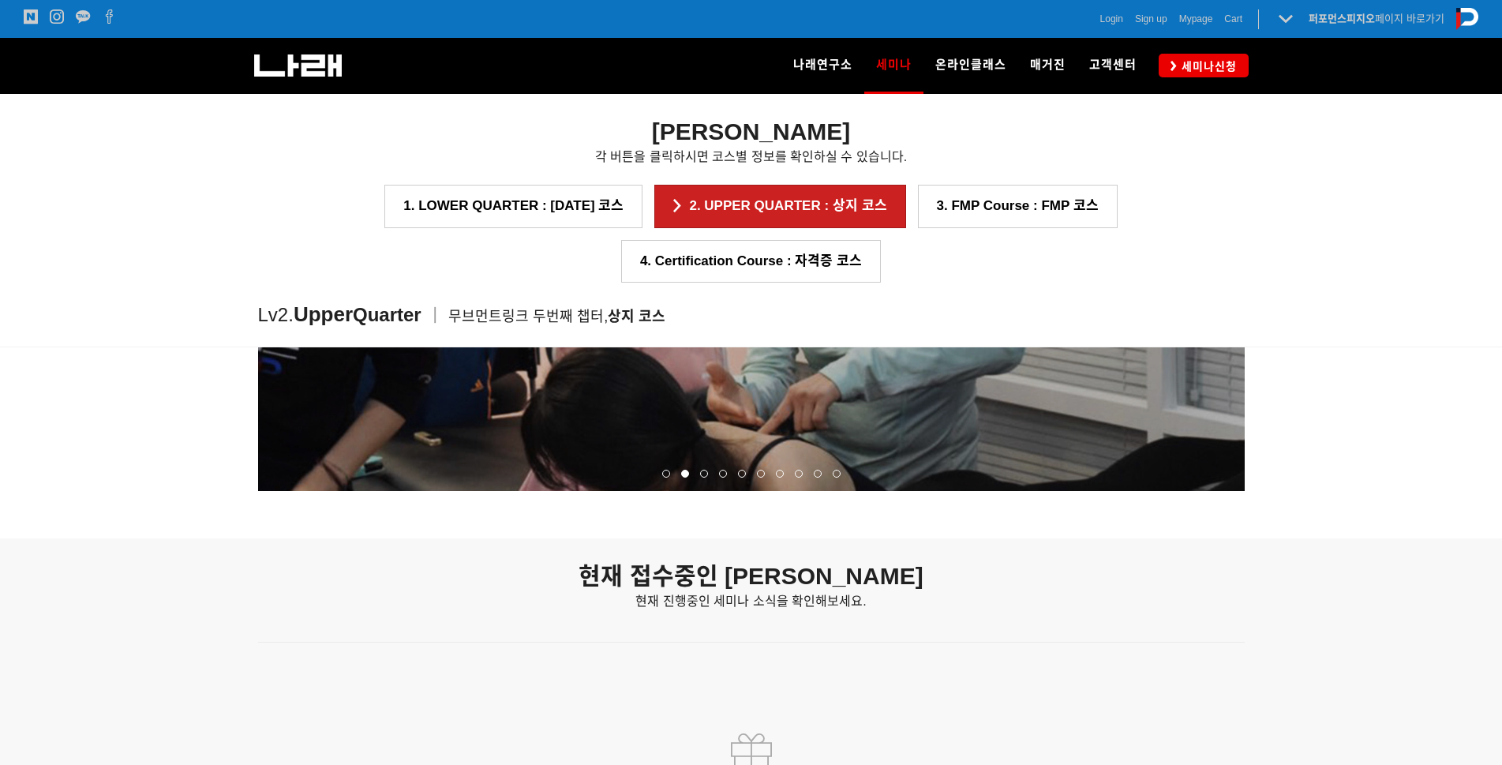
scroll to position [1740, 0]
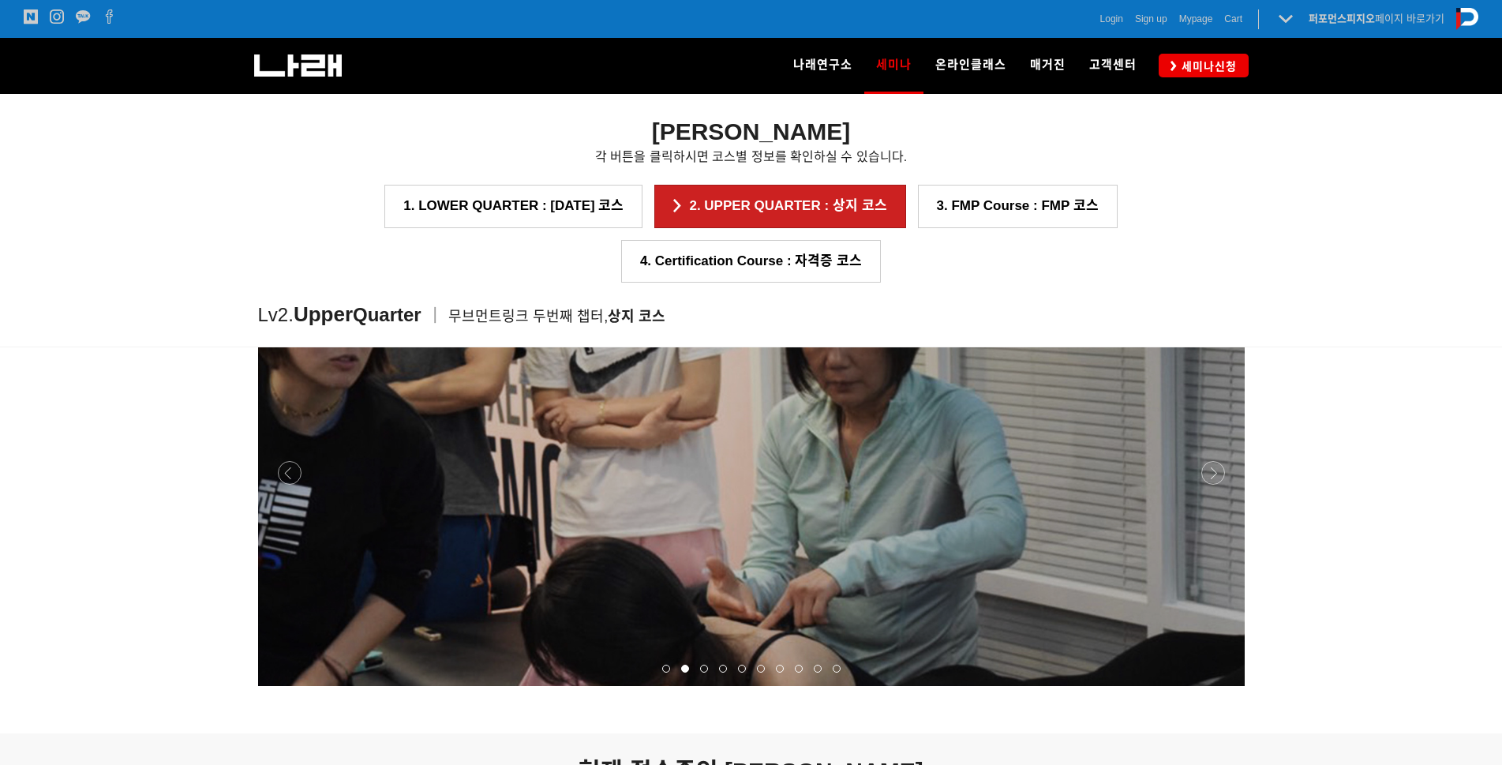
click at [1128, 449] on p at bounding box center [751, 473] width 987 height 426
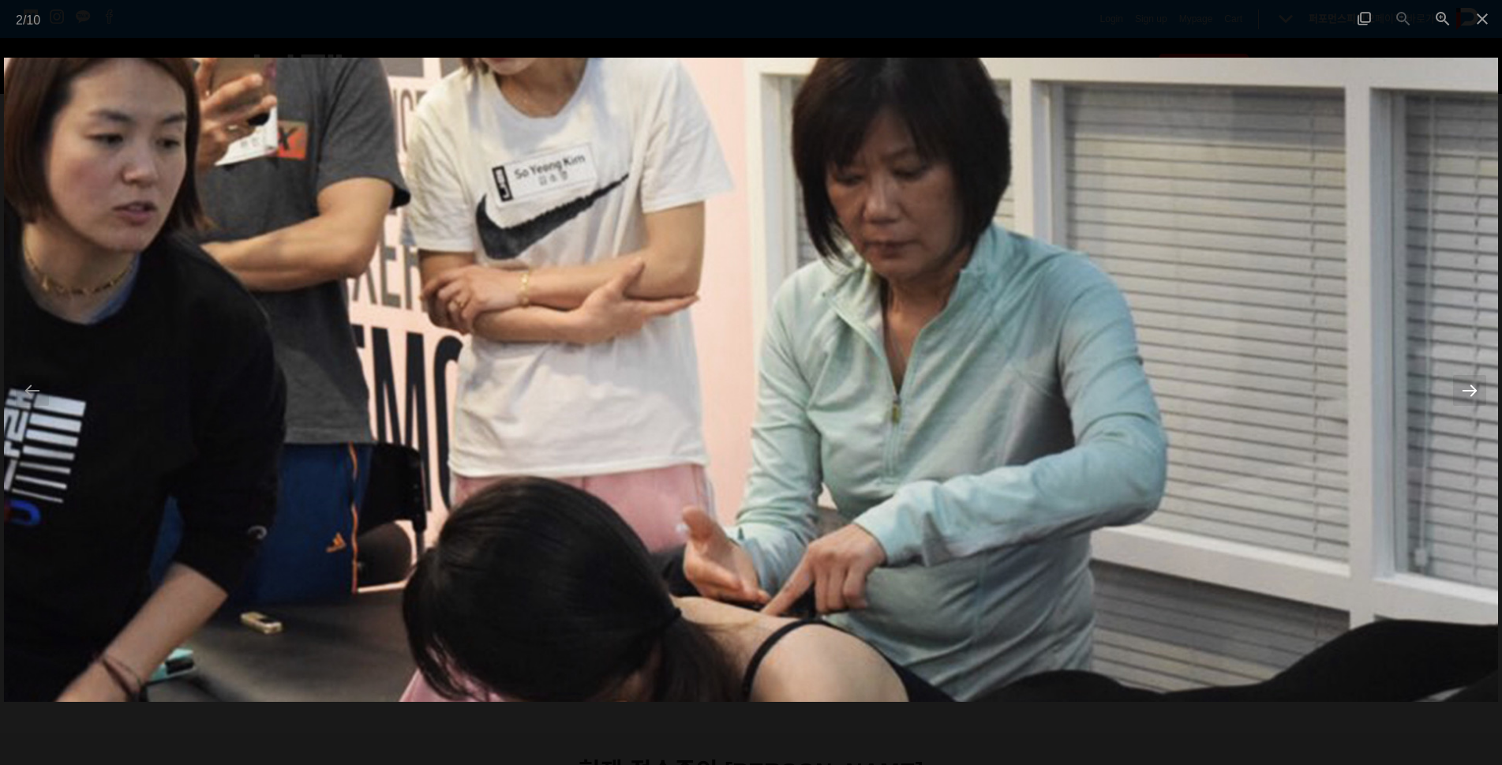
click at [1466, 389] on div at bounding box center [1469, 390] width 33 height 31
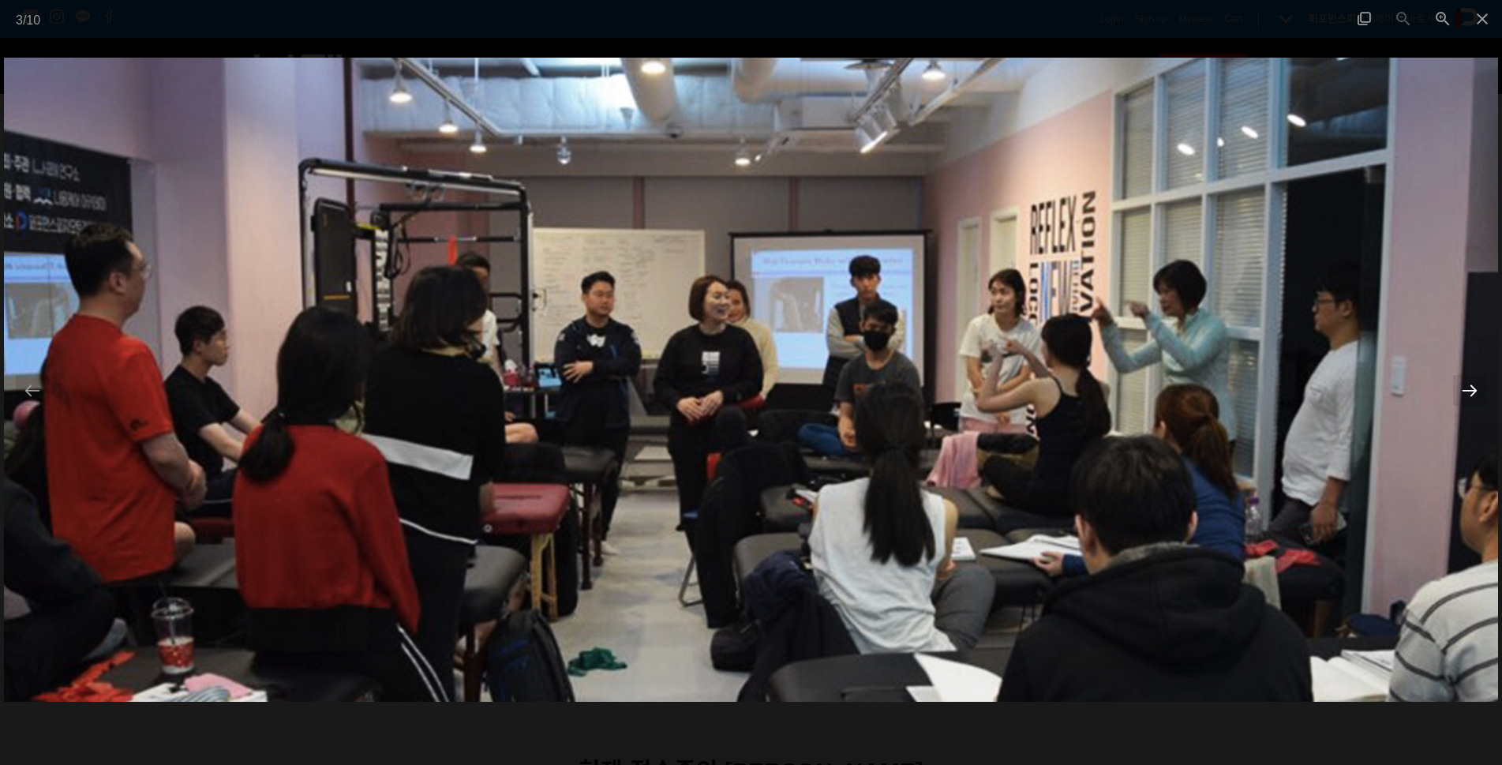
click at [1466, 389] on div at bounding box center [1469, 390] width 33 height 31
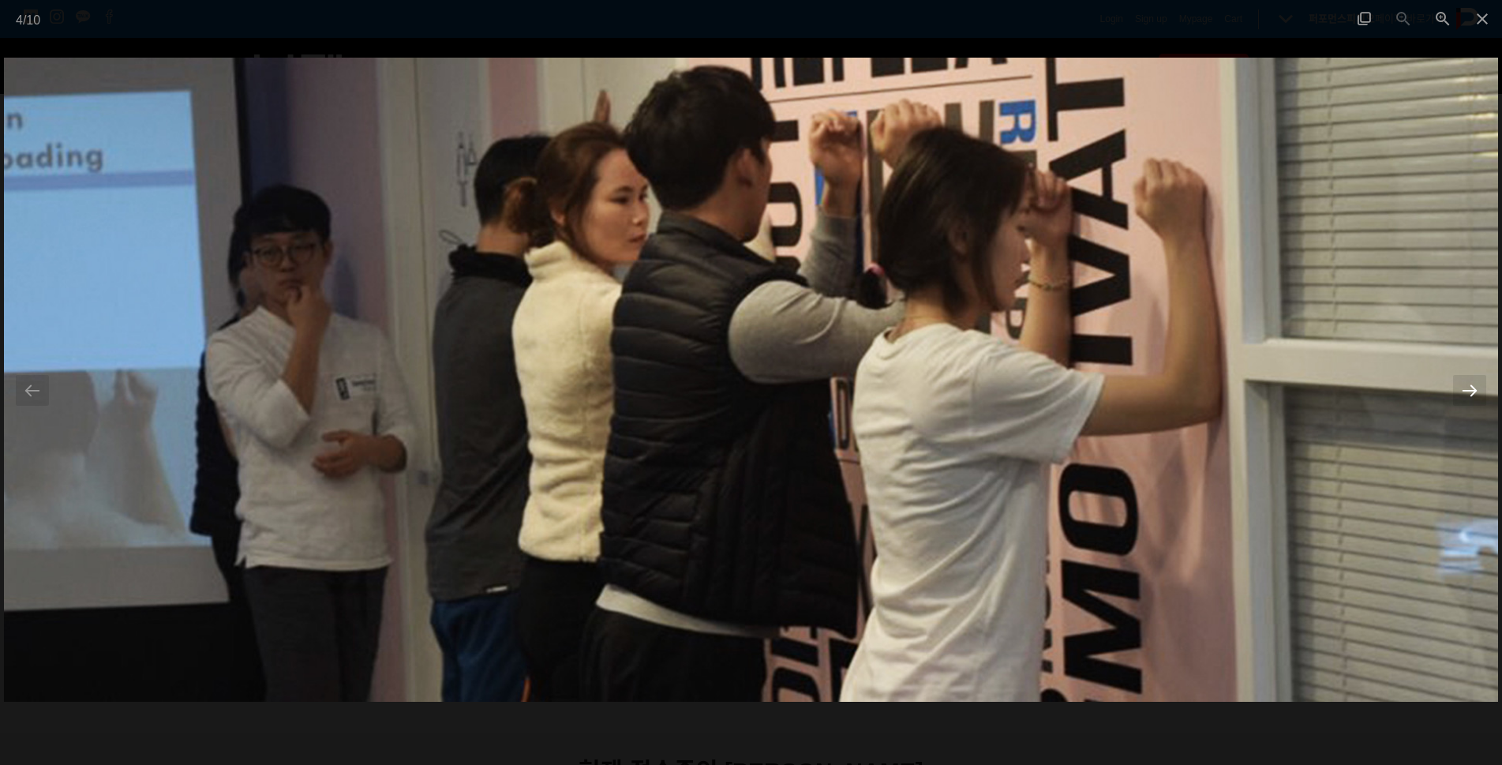
click at [1466, 389] on div at bounding box center [1469, 390] width 33 height 31
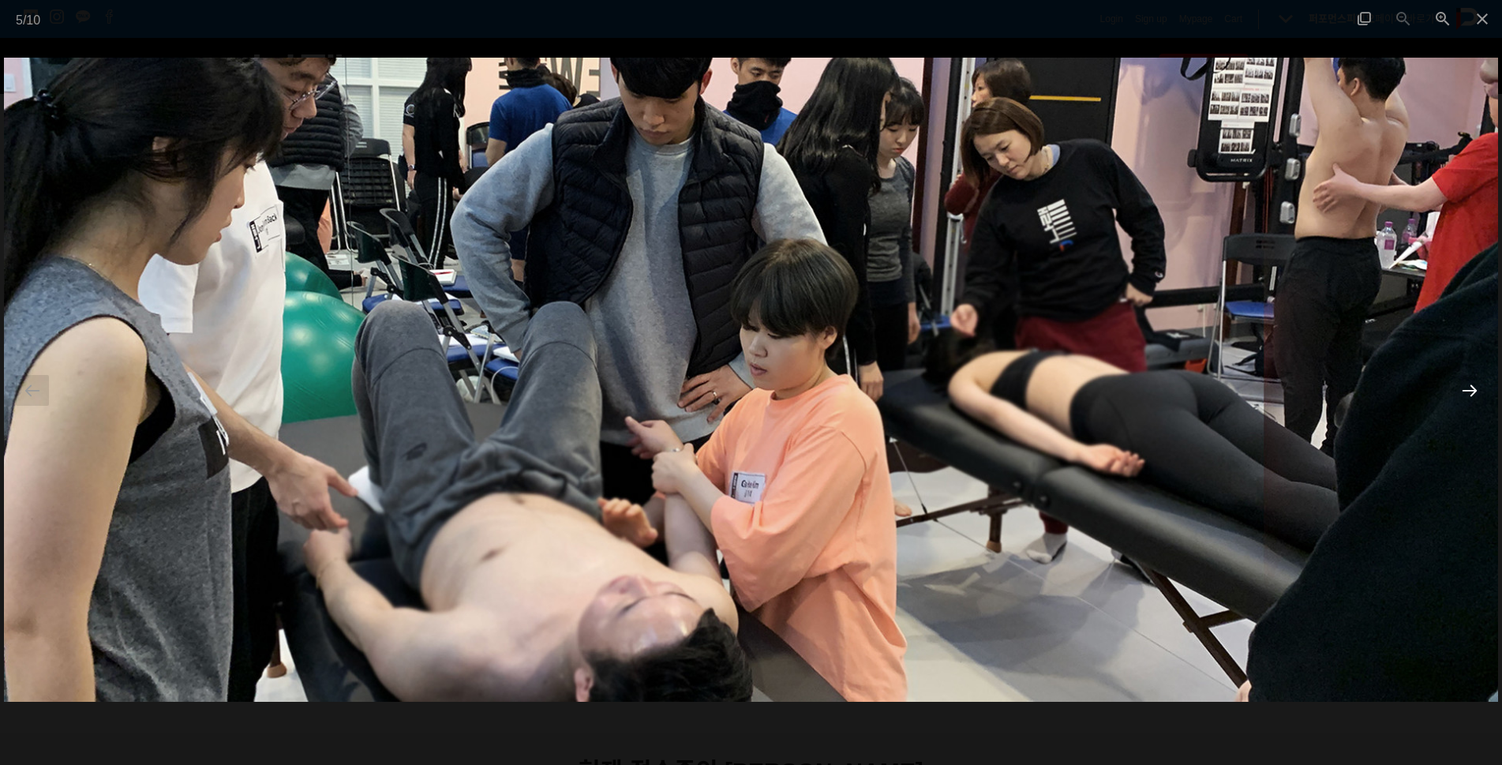
click at [1466, 389] on div at bounding box center [1469, 390] width 33 height 31
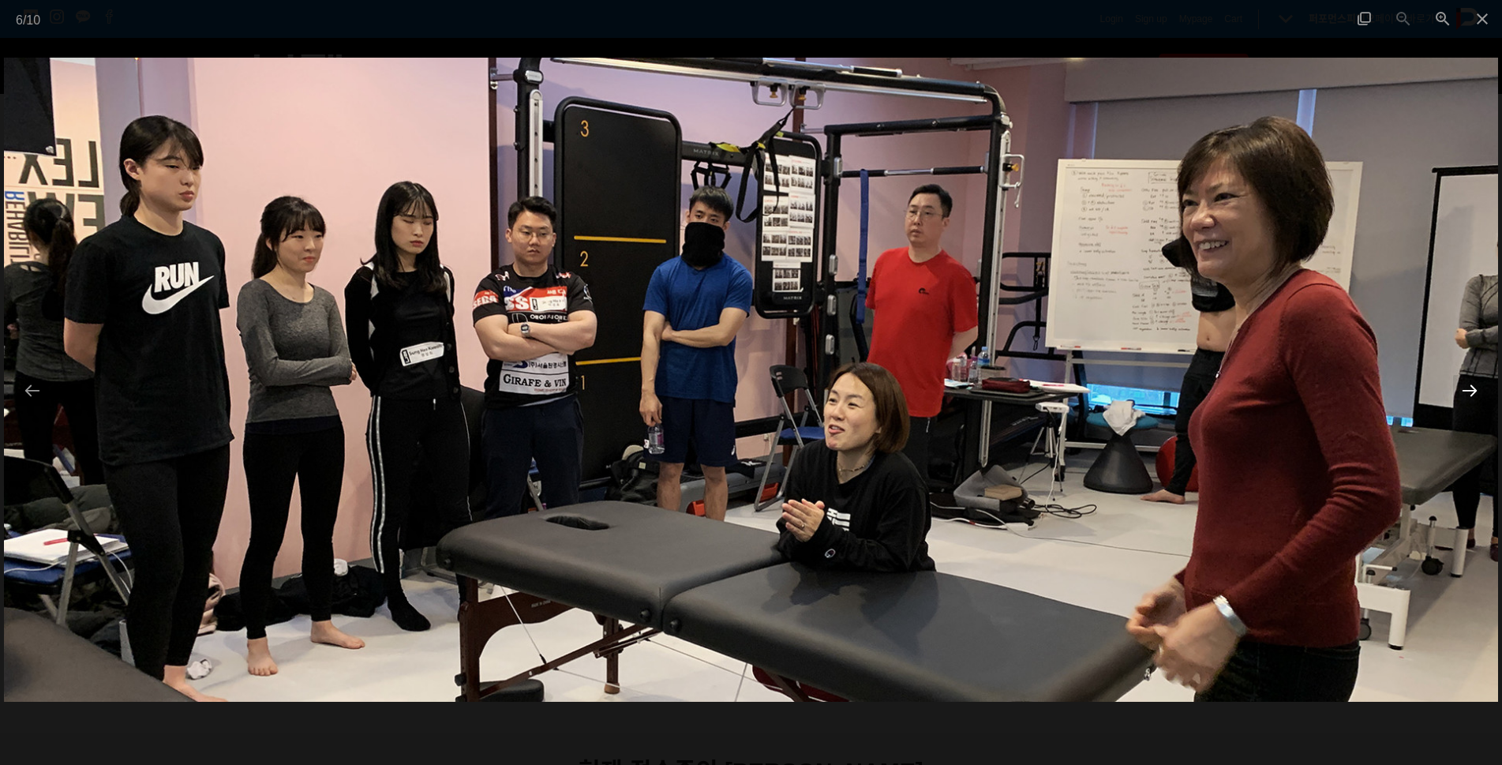
click at [1466, 389] on div at bounding box center [1469, 390] width 33 height 31
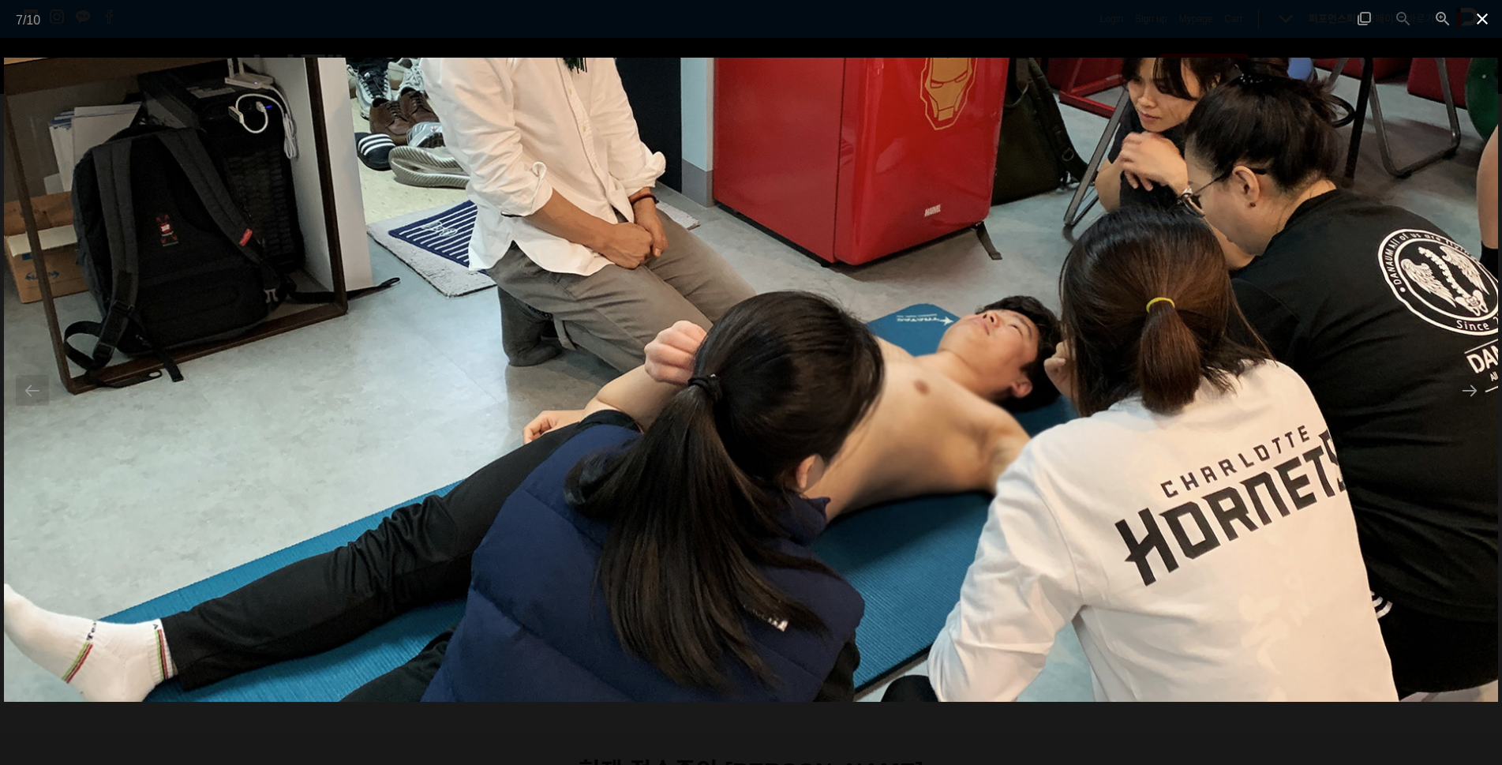
click at [1476, 25] on span at bounding box center [1481, 18] width 39 height 37
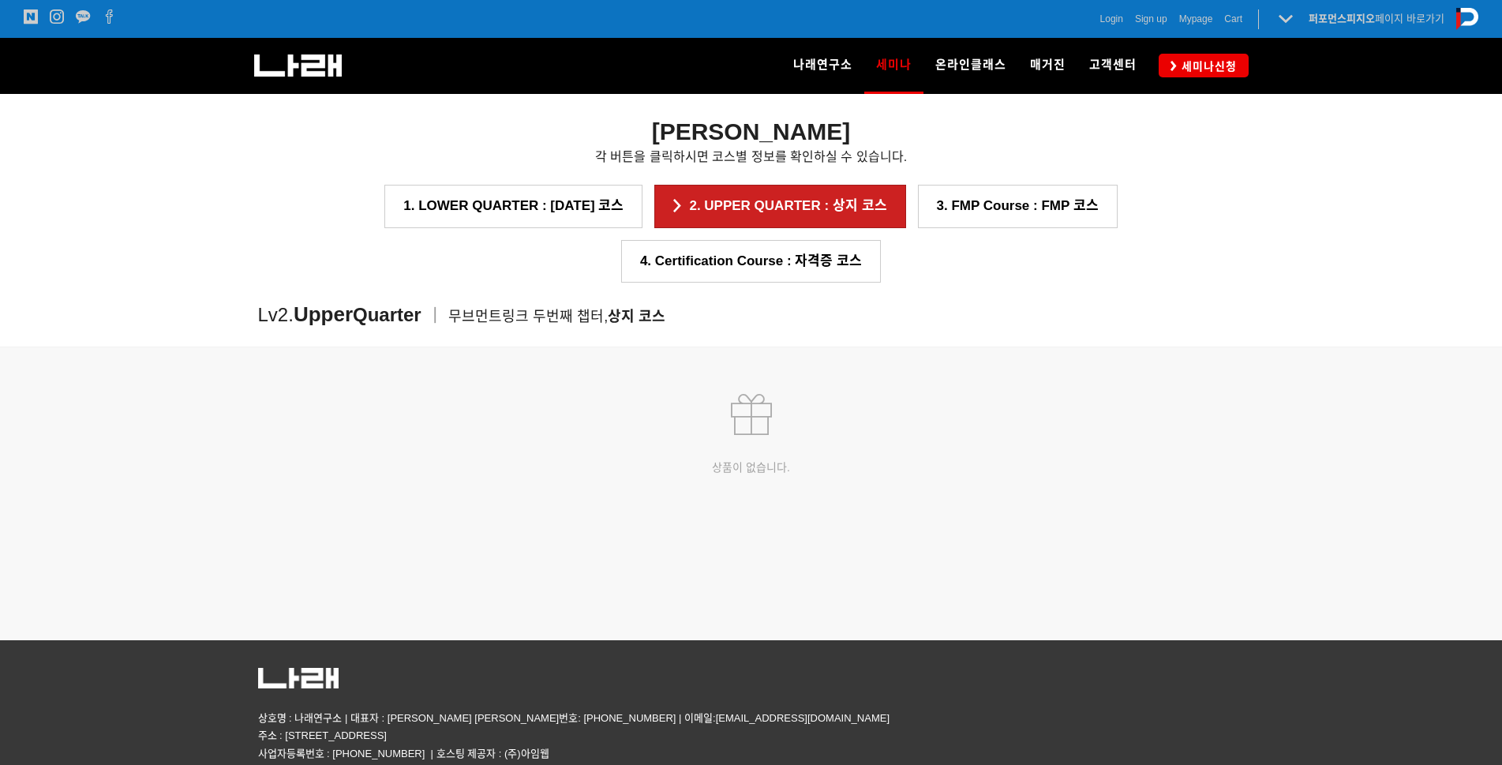
scroll to position [2293, 0]
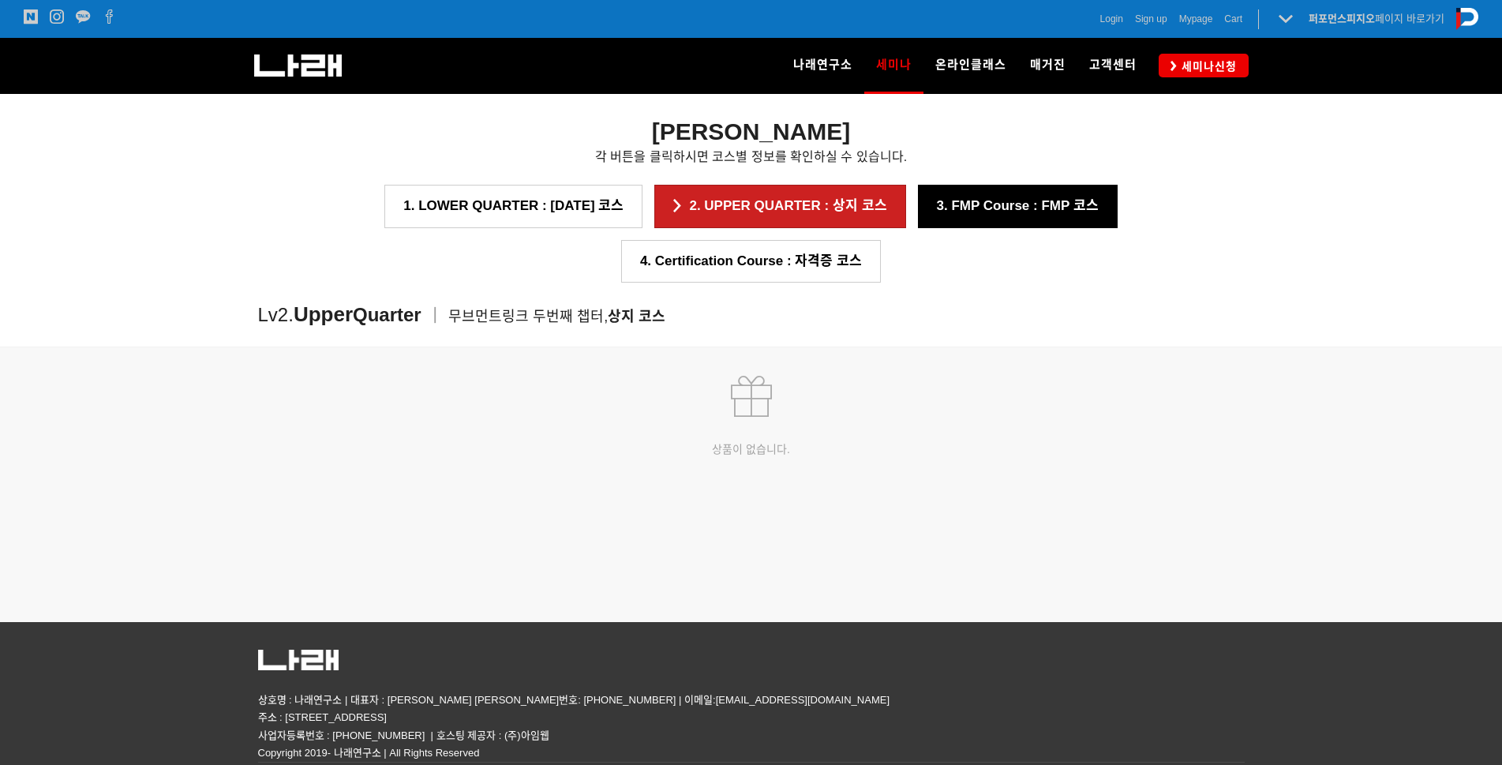
click at [918, 203] on link "3. FMP Course : FMP 코스" at bounding box center [1018, 206] width 200 height 43
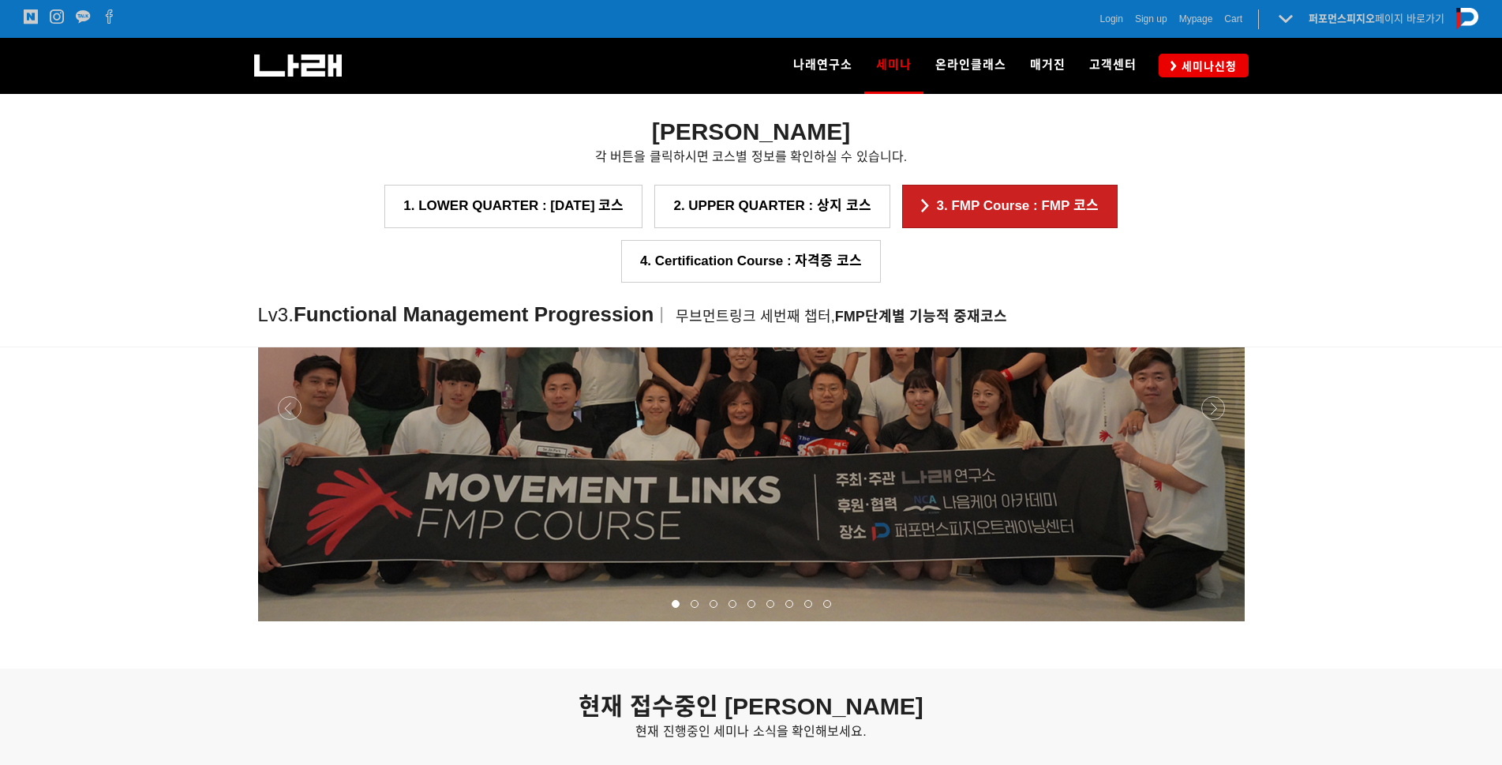
scroll to position [1858, 0]
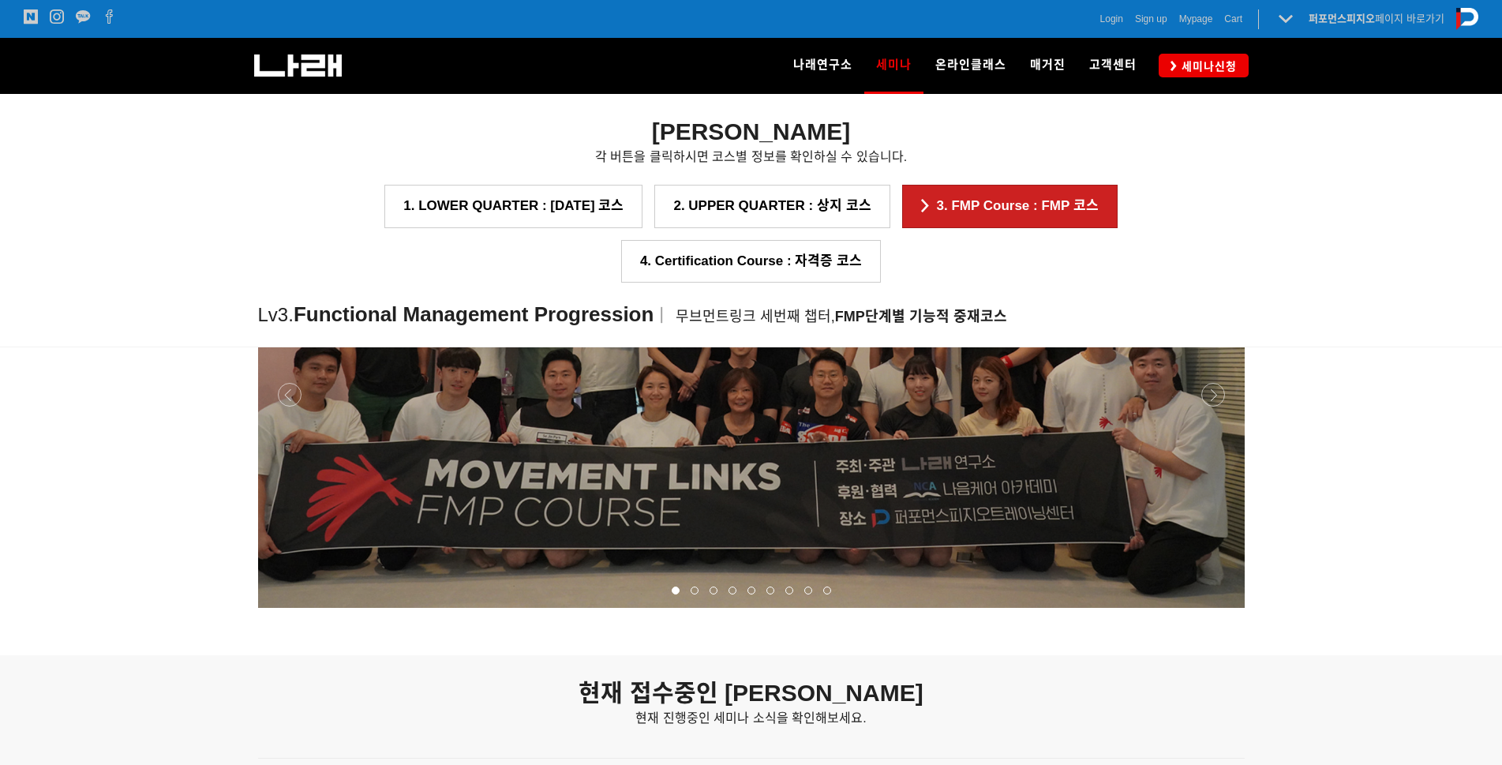
click at [1212, 608] on div at bounding box center [751, 608] width 987 height 0
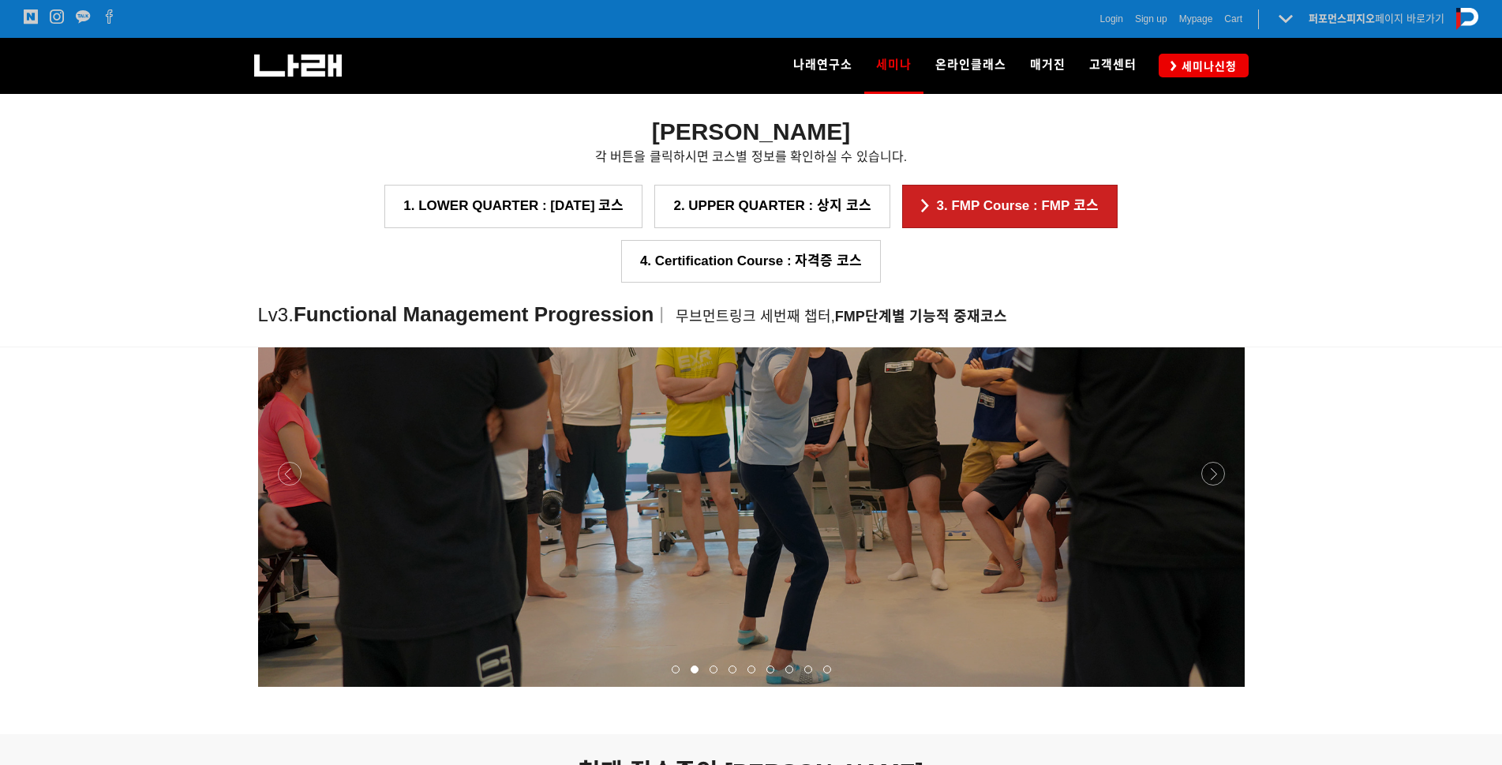
scroll to position [1700, 0]
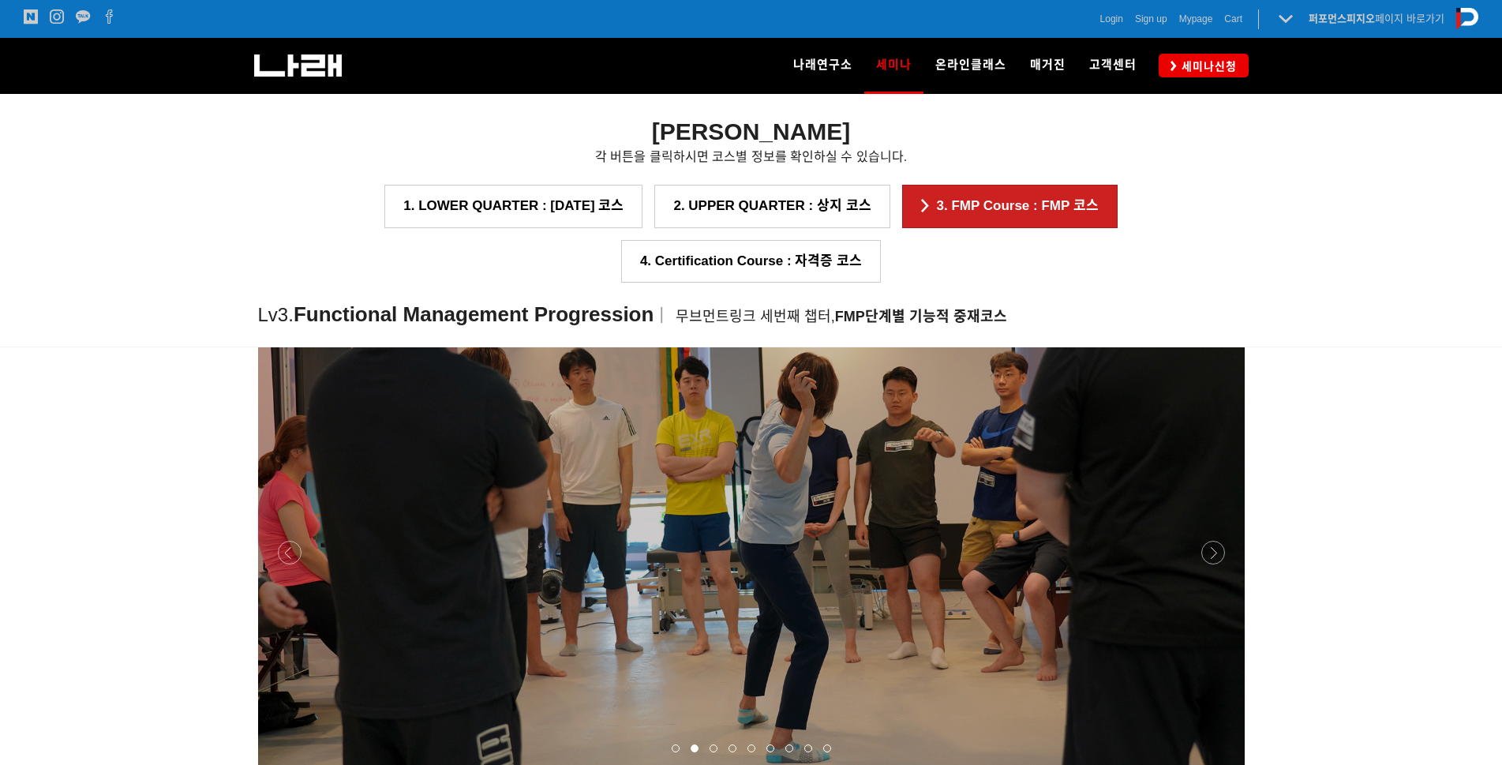
click at [1215, 764] on div at bounding box center [751, 766] width 987 height 0
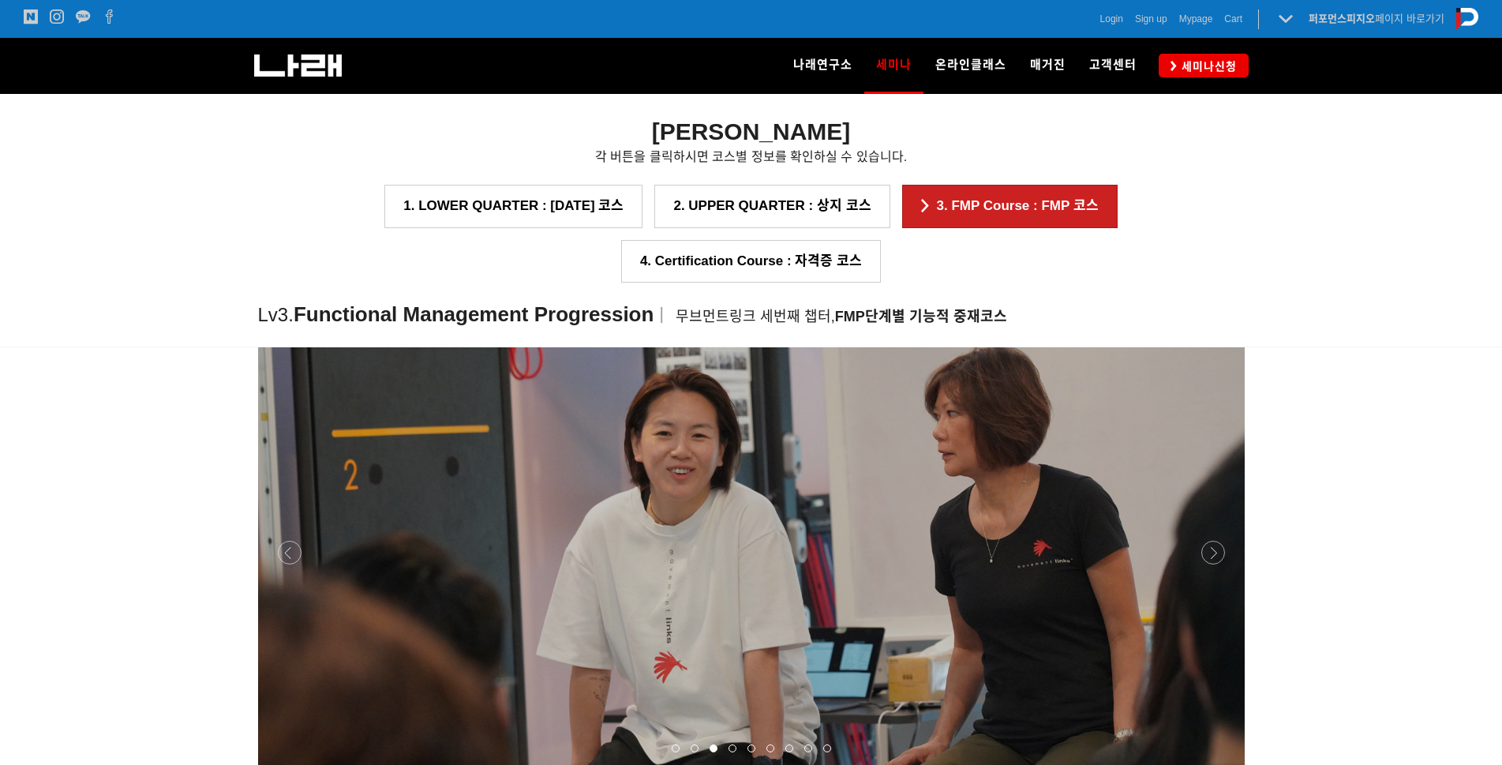
click at [1215, 764] on div at bounding box center [751, 766] width 987 height 0
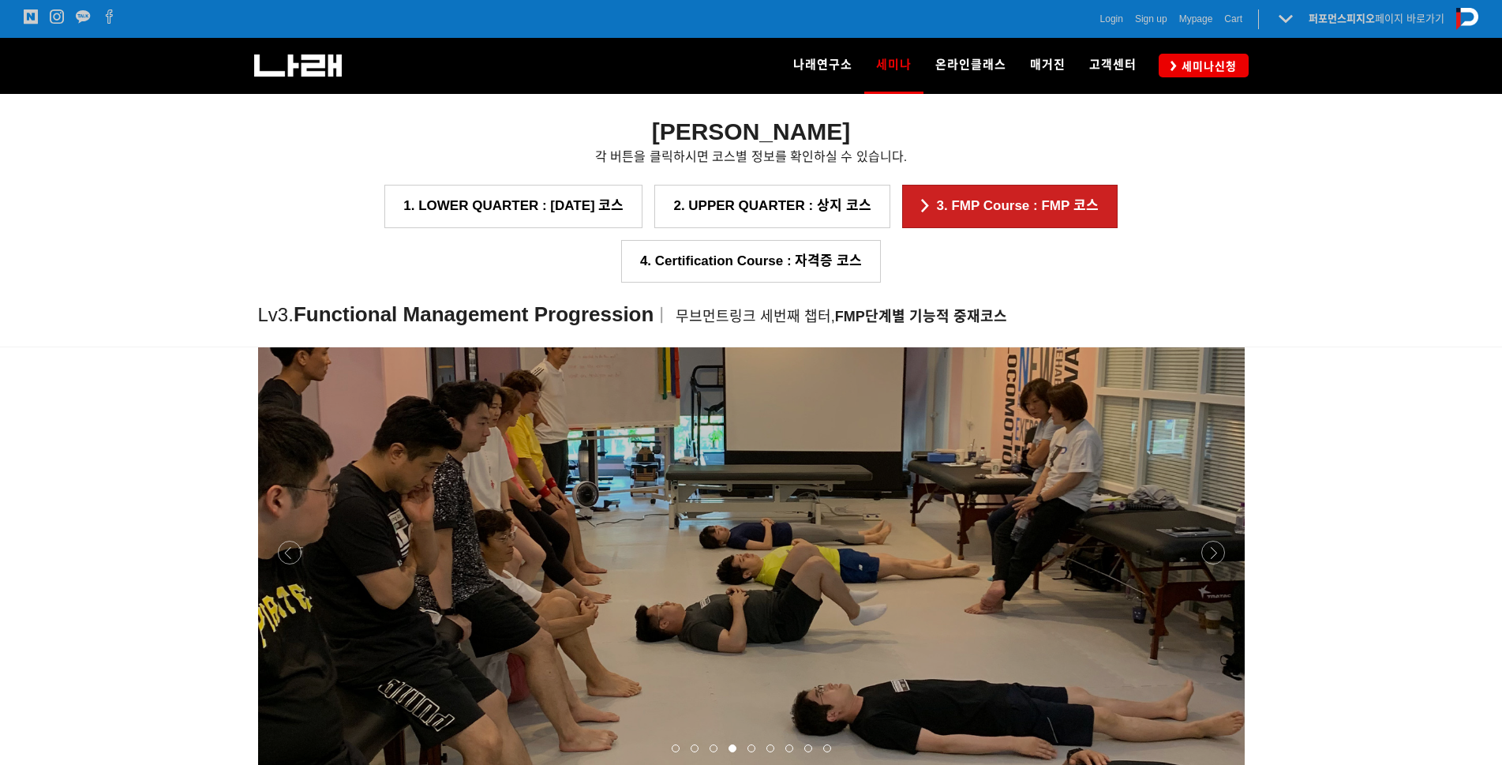
click at [1208, 571] on p at bounding box center [751, 552] width 987 height 426
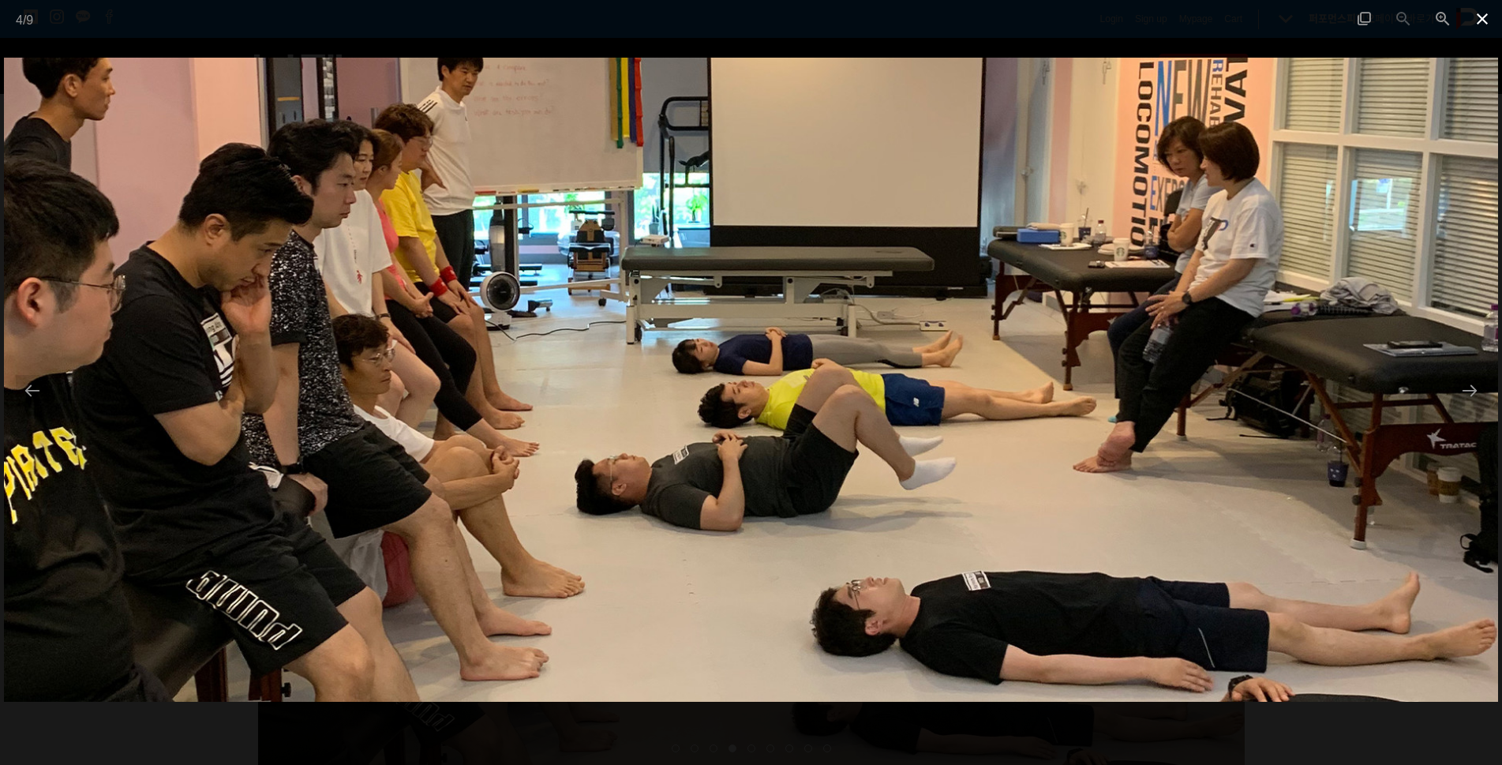
click at [1477, 24] on span at bounding box center [1481, 18] width 39 height 37
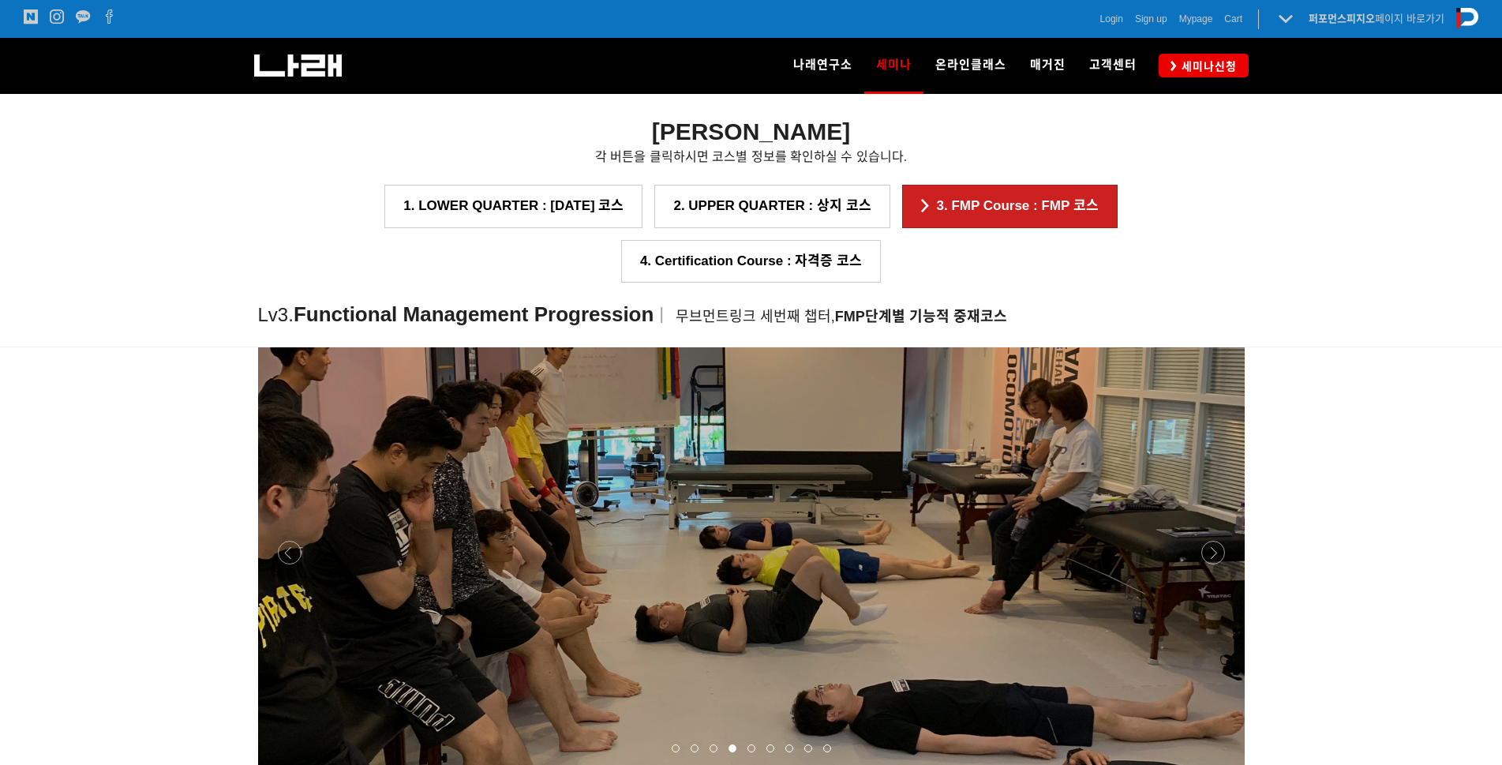
click at [1222, 764] on div at bounding box center [751, 766] width 987 height 0
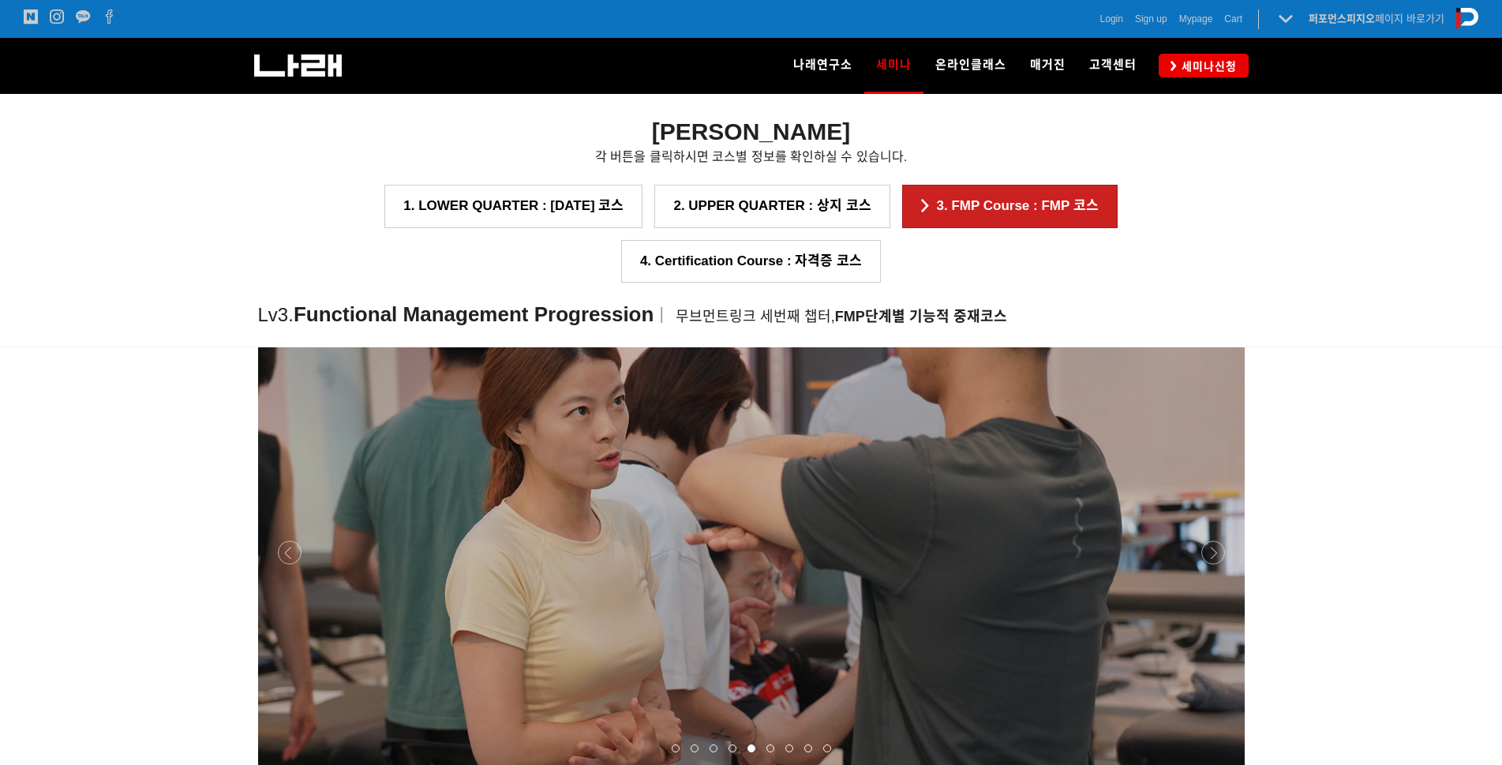
click at [1222, 764] on div at bounding box center [751, 766] width 987 height 0
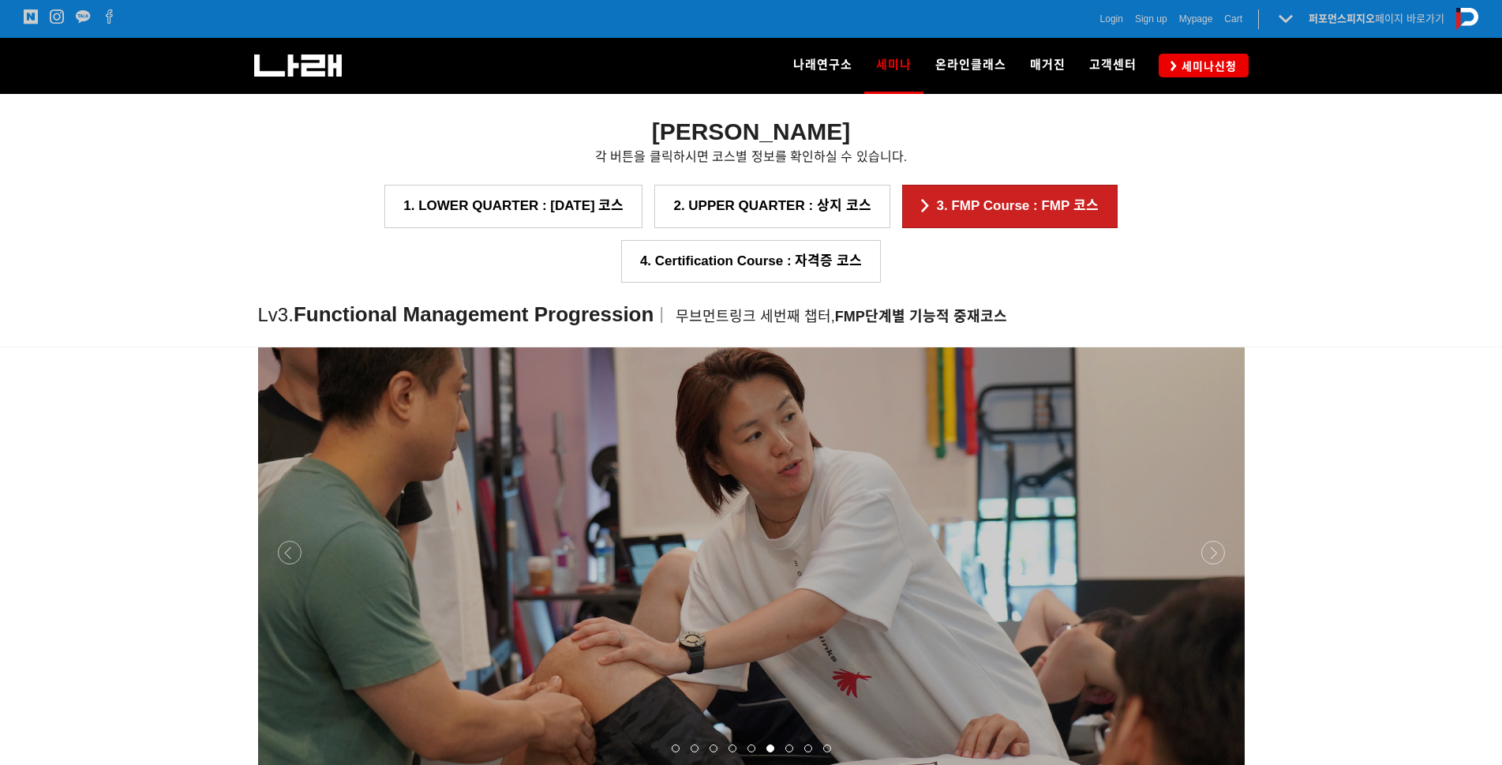
click at [1222, 764] on div at bounding box center [751, 766] width 987 height 0
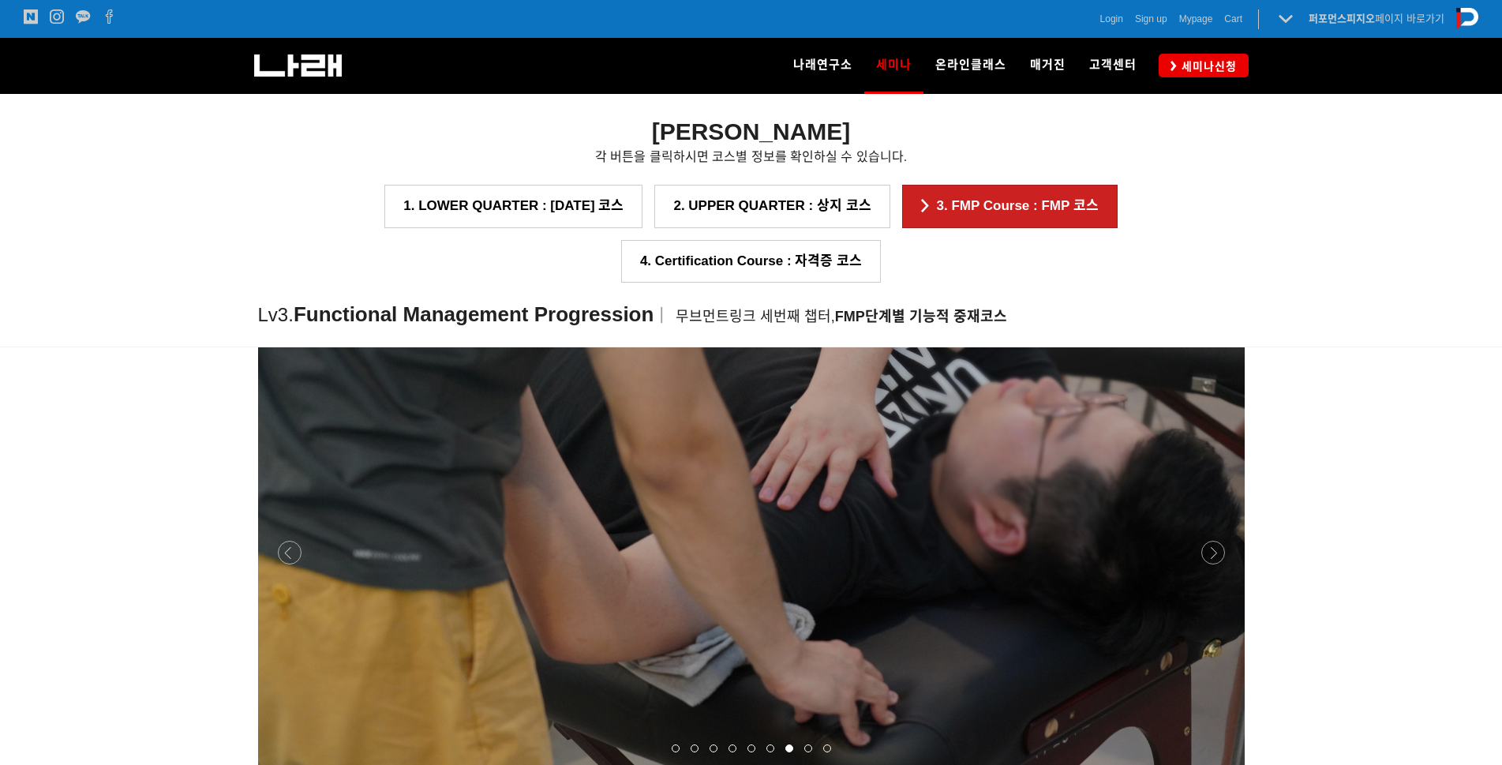
click at [1216, 764] on div at bounding box center [751, 766] width 987 height 0
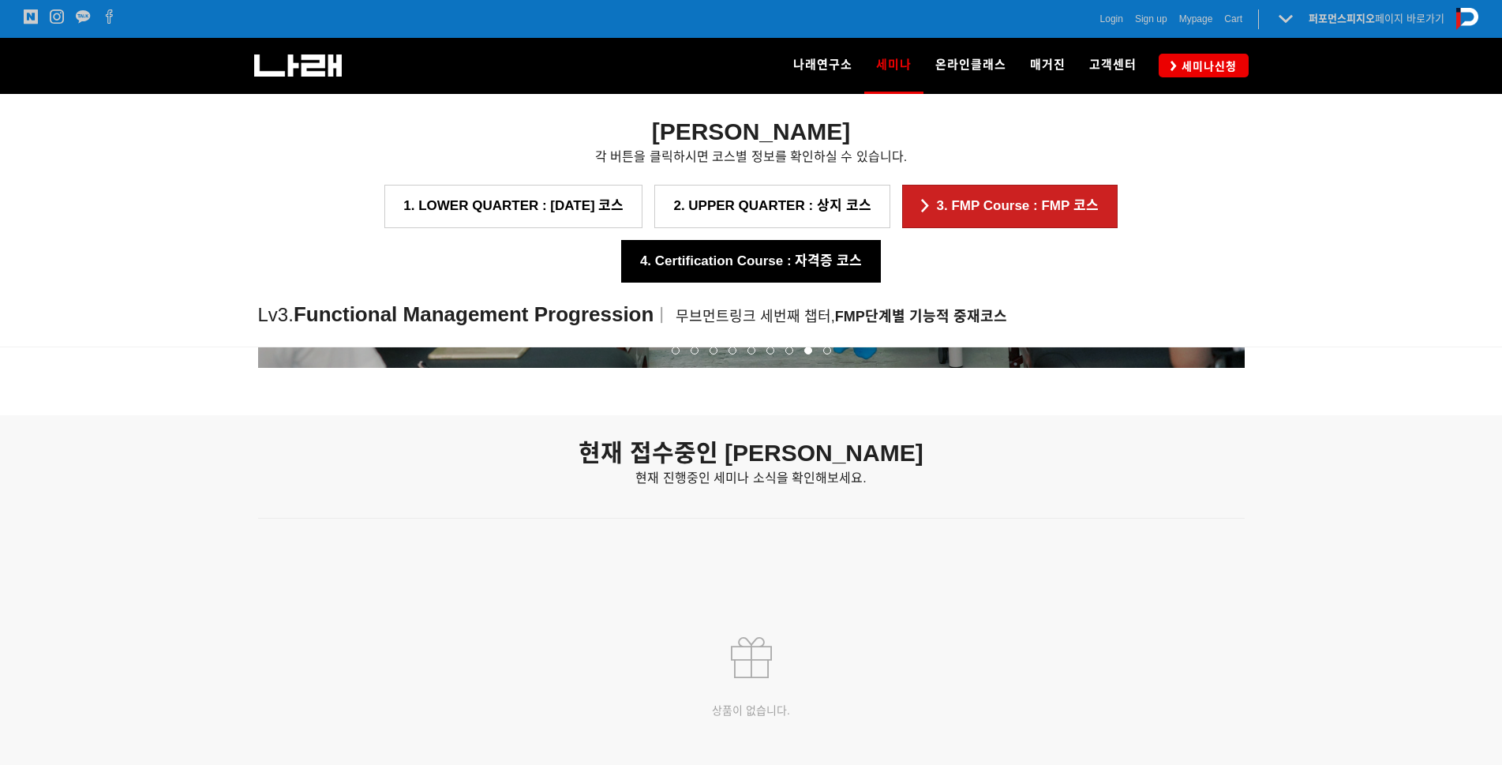
scroll to position [2095, 0]
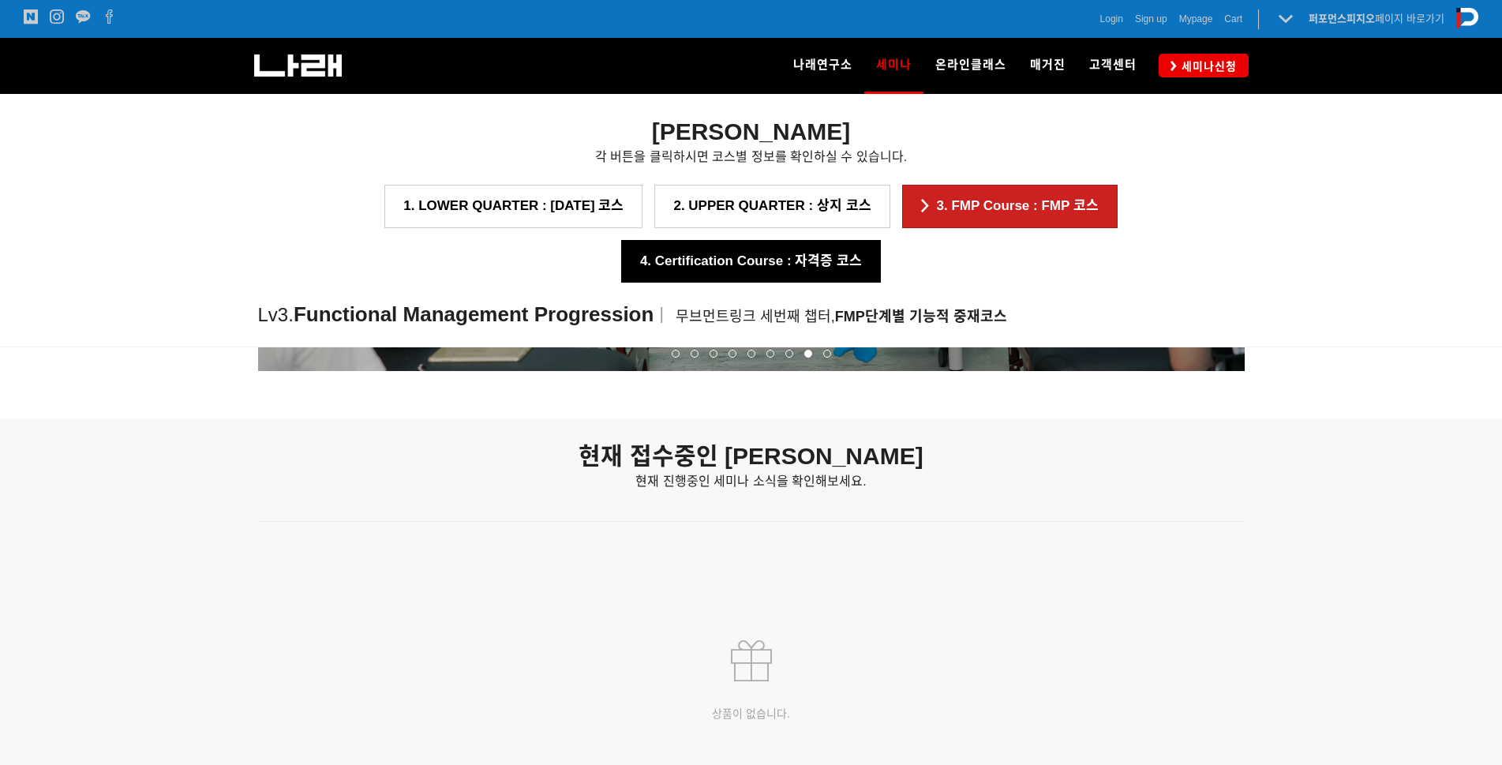
click at [881, 240] on link "4. Certification Course : 자격증 코스" at bounding box center [751, 261] width 260 height 43
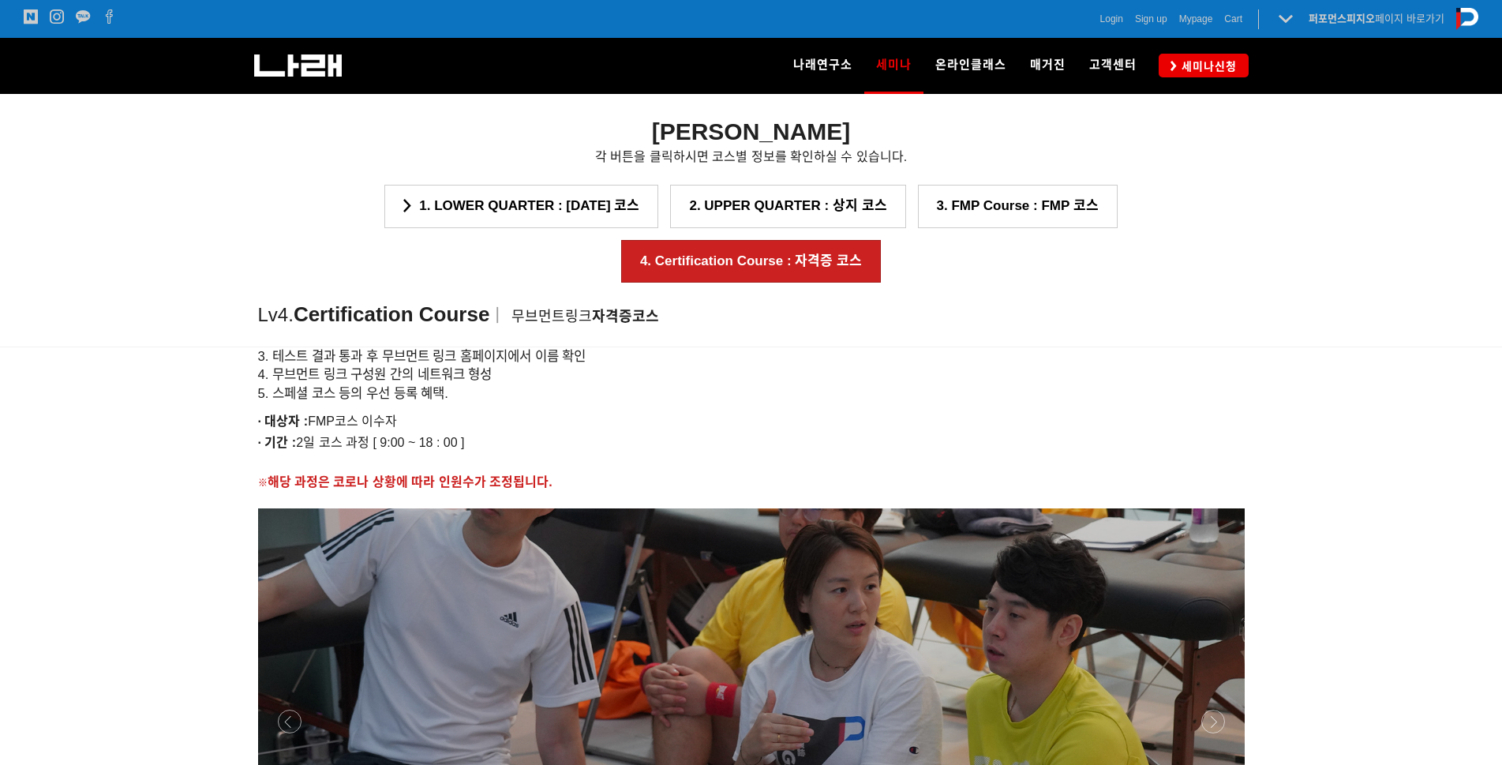
scroll to position [2056, 0]
